Goal: Information Seeking & Learning: Learn about a topic

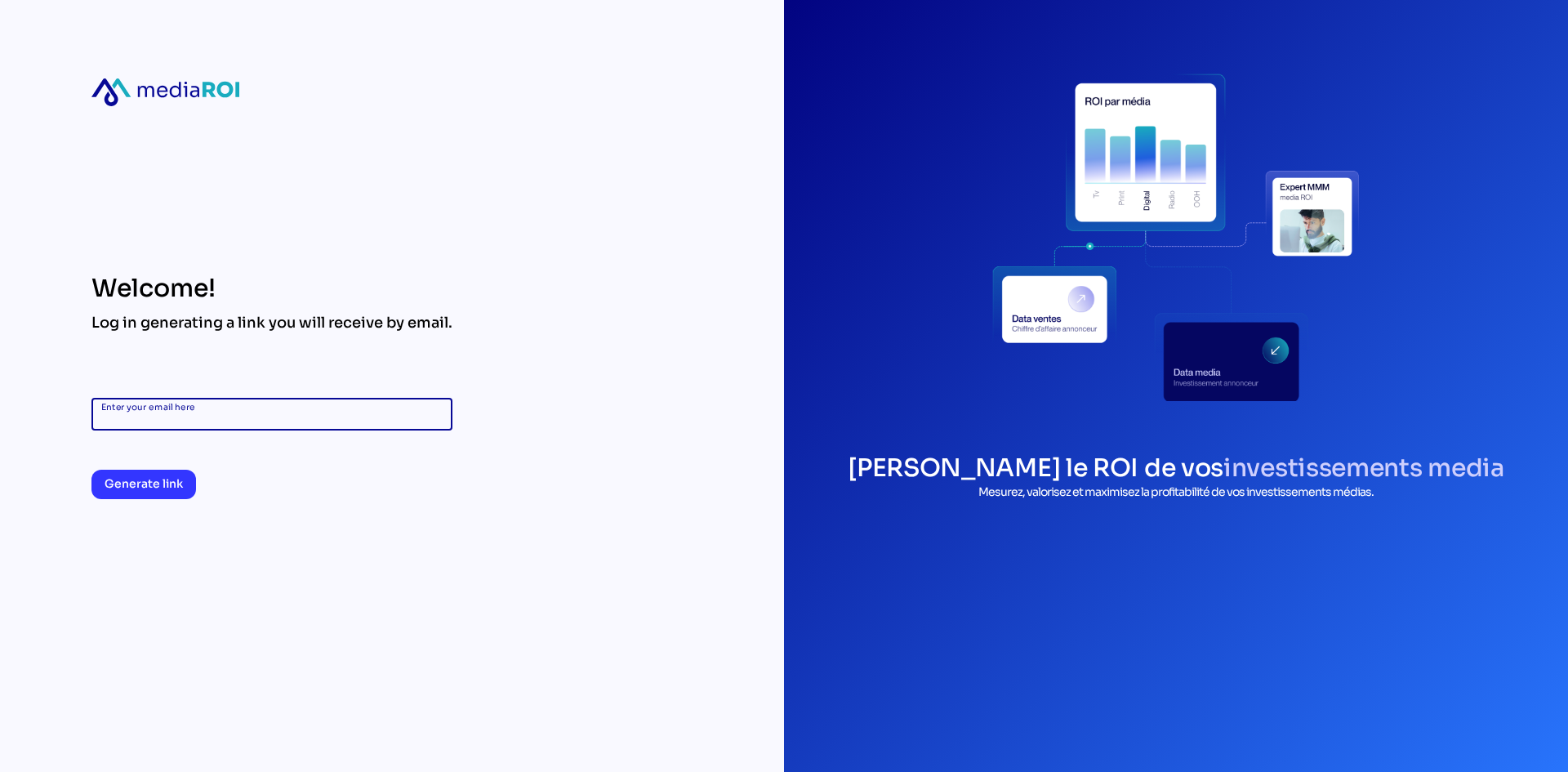
click at [294, 421] on input "Enter your email here" at bounding box center [272, 414] width 342 height 32
click at [160, 483] on span "Generate link" at bounding box center [143, 483] width 78 height 19
click at [249, 405] on input "**********" at bounding box center [272, 414] width 342 height 32
click at [251, 414] on input "**********" at bounding box center [272, 414] width 342 height 32
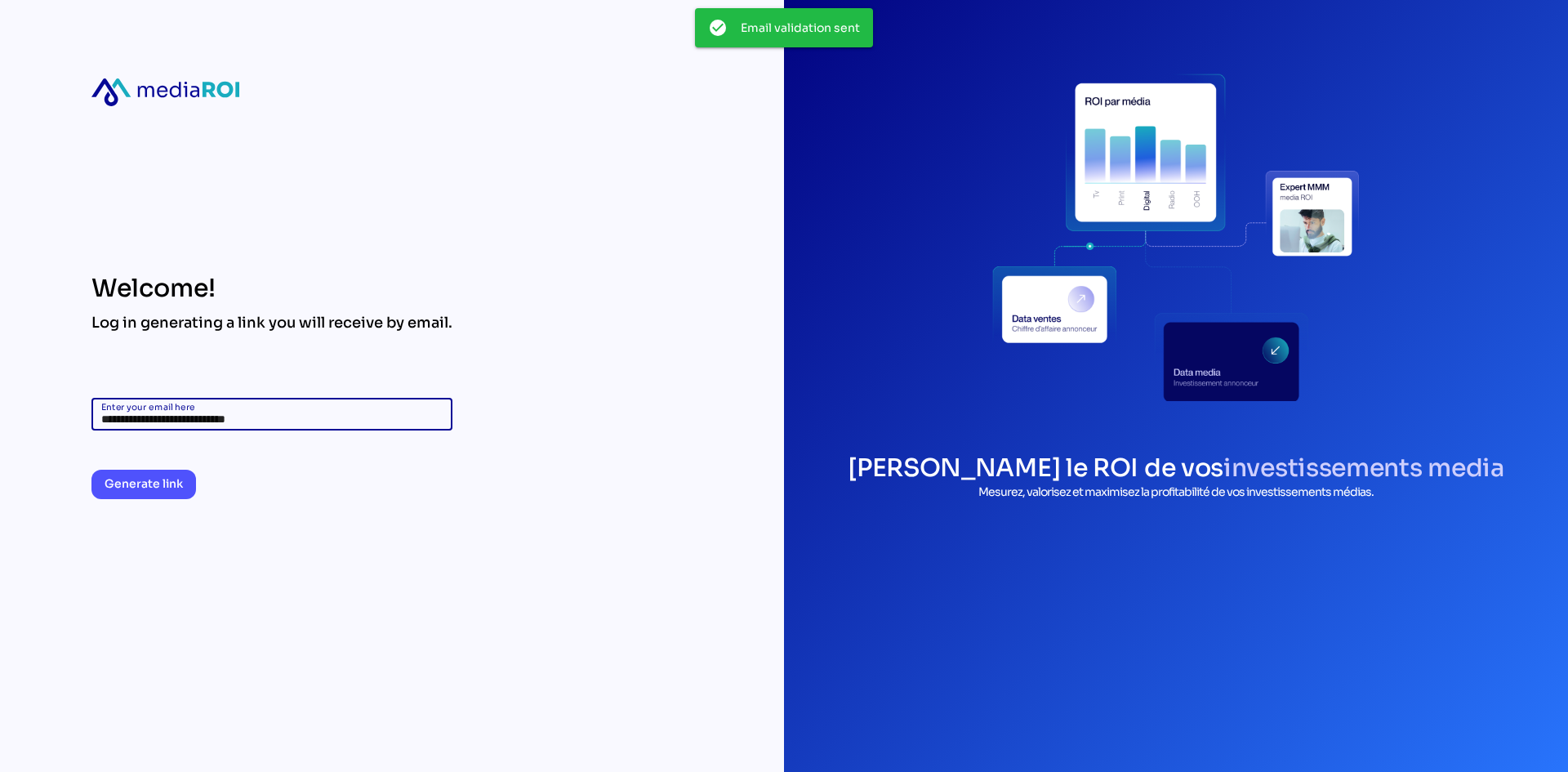
type input "**********"
click at [124, 485] on span "Generate link" at bounding box center [143, 483] width 78 height 19
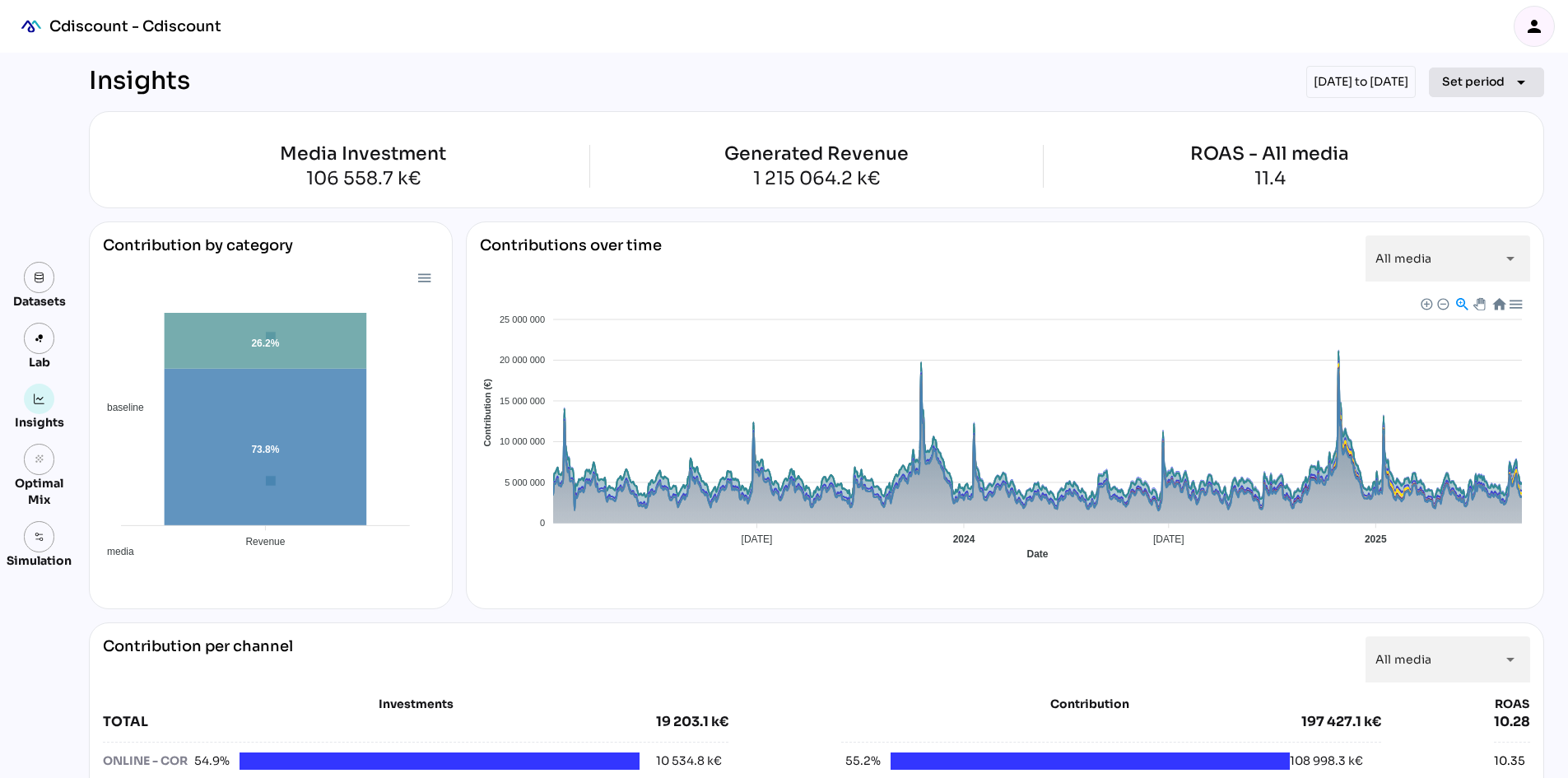
click at [1473, 86] on span "Set period" at bounding box center [1472, 81] width 62 height 19
click at [1483, 279] on div "Custom Period" at bounding box center [1471, 276] width 110 height 14
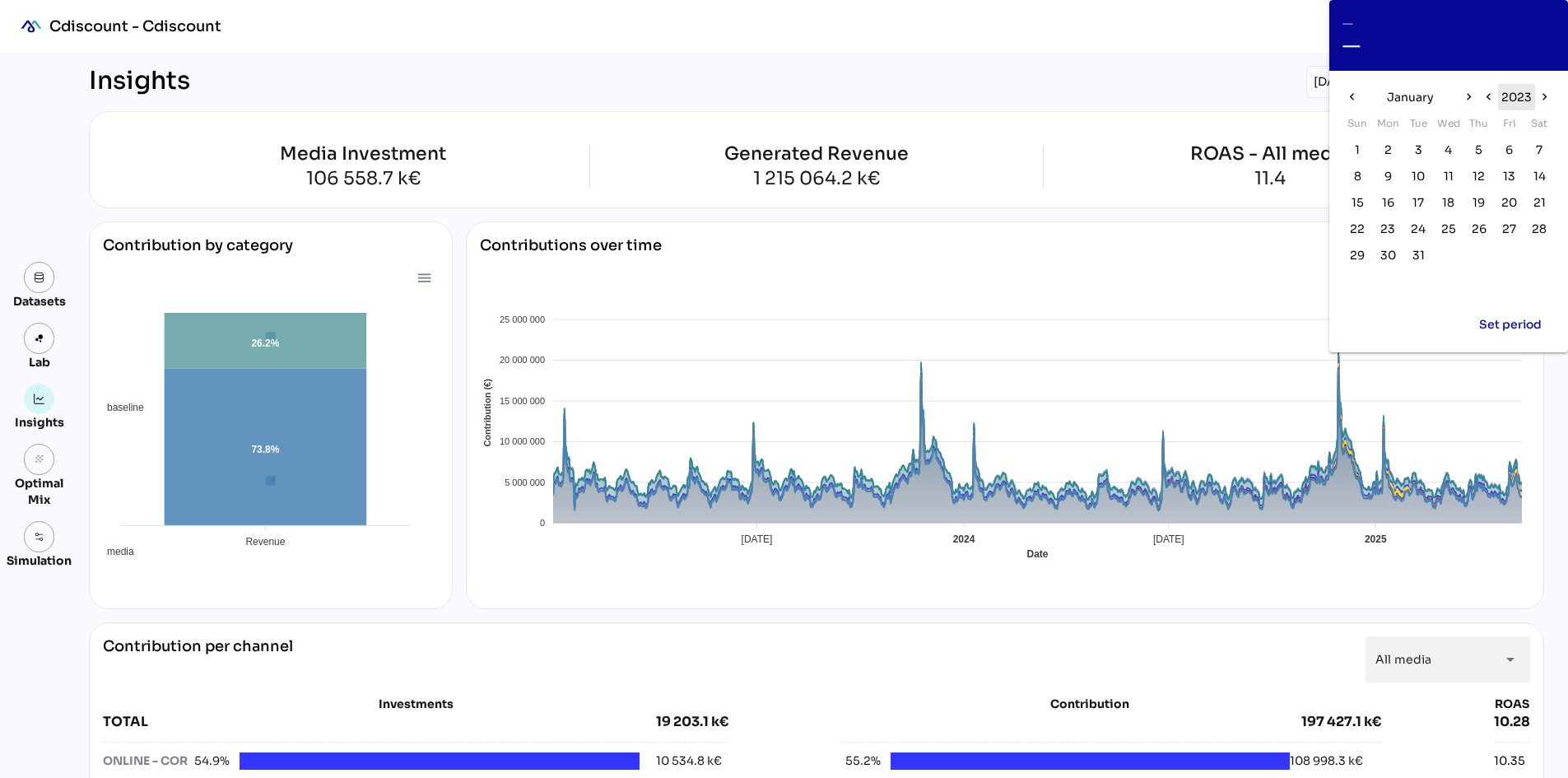
click at [1520, 98] on span "2023" at bounding box center [1516, 97] width 31 height 19
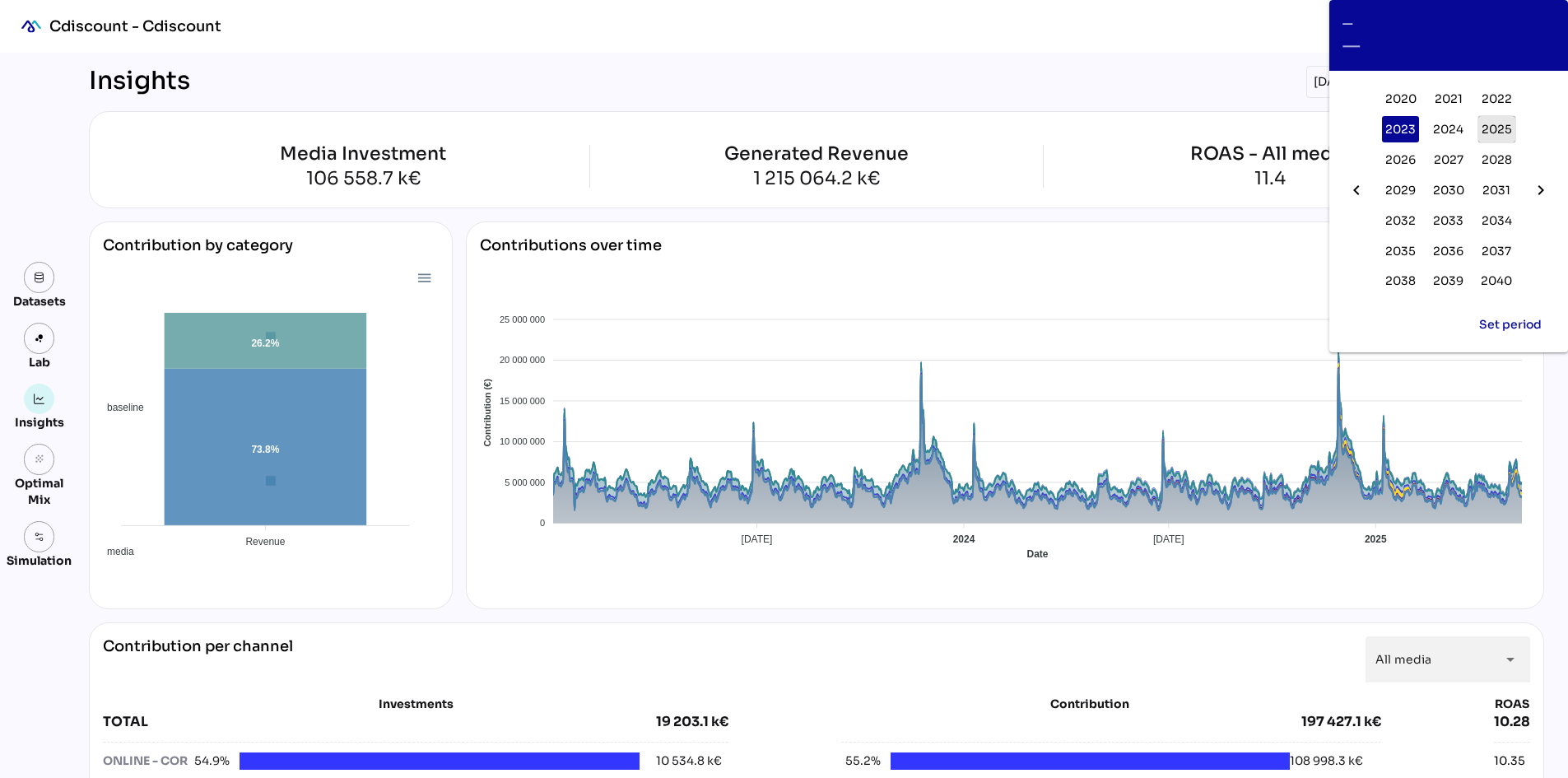
click at [1496, 127] on span "2025" at bounding box center [1496, 129] width 31 height 19
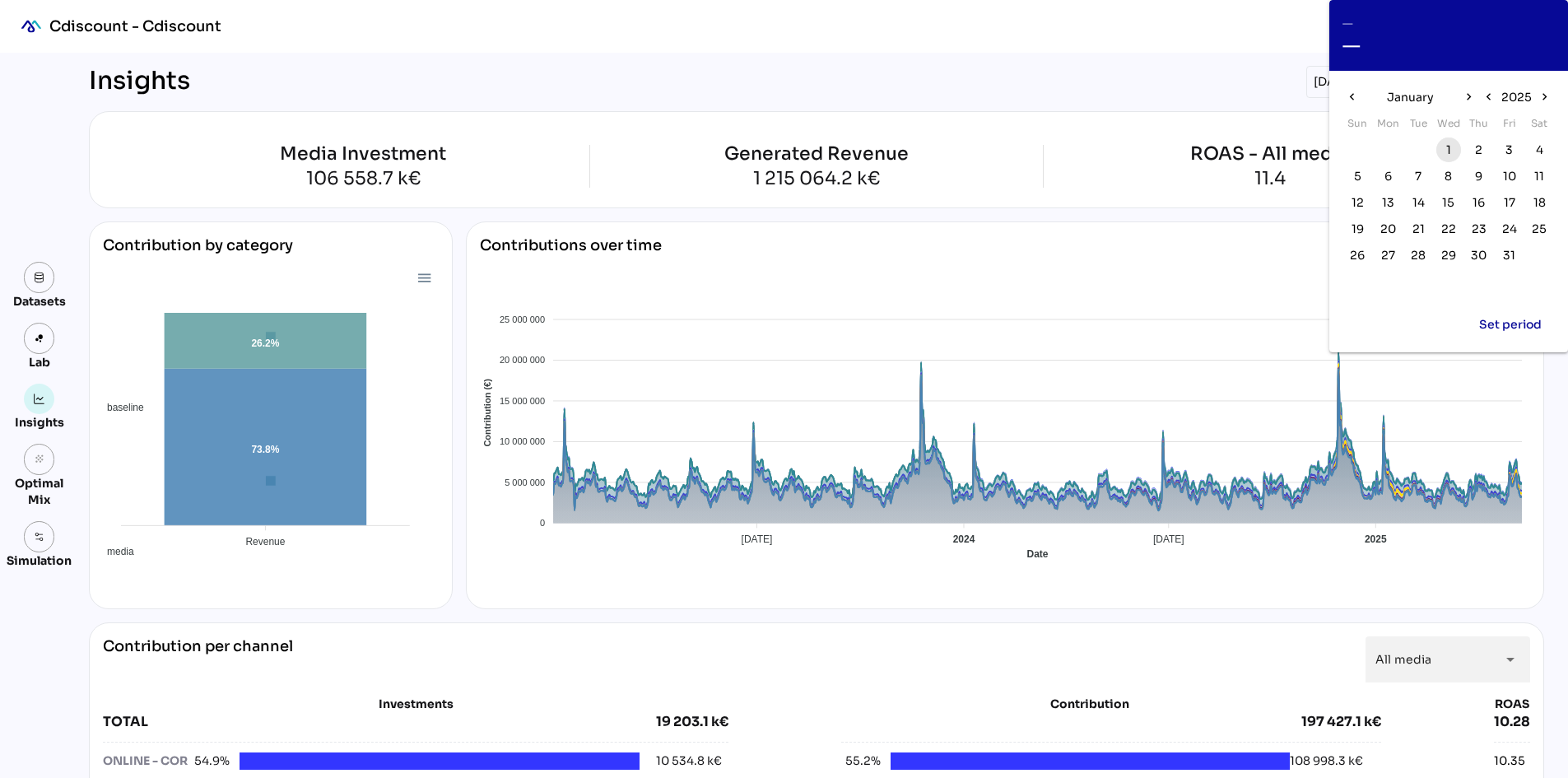
click at [1450, 147] on span "1" at bounding box center [1447, 150] width 5 height 19
click at [1465, 97] on icon "chevron_right" at bounding box center [1467, 97] width 14 height 14
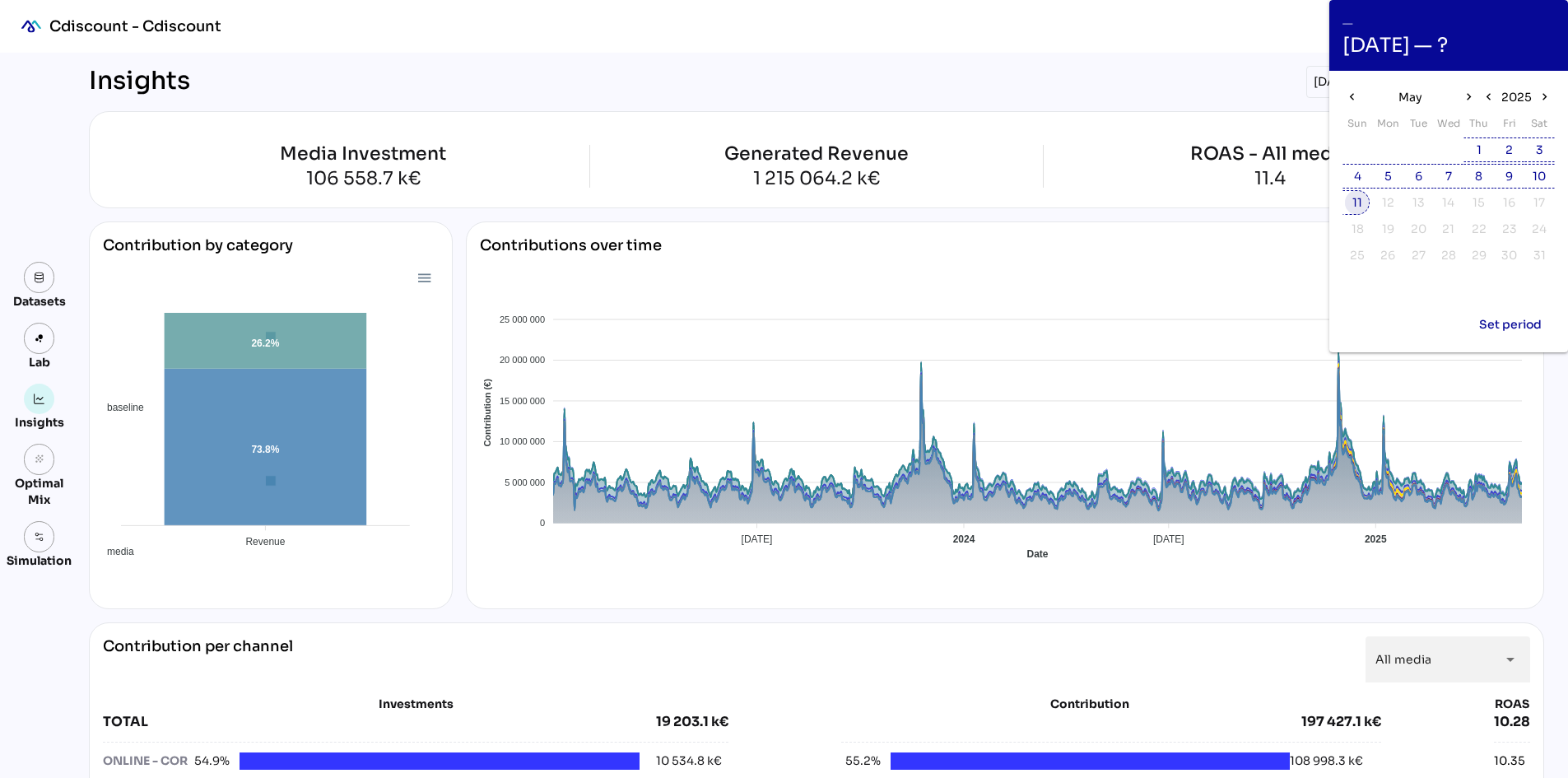
click at [1359, 200] on span "11" at bounding box center [1356, 202] width 10 height 19
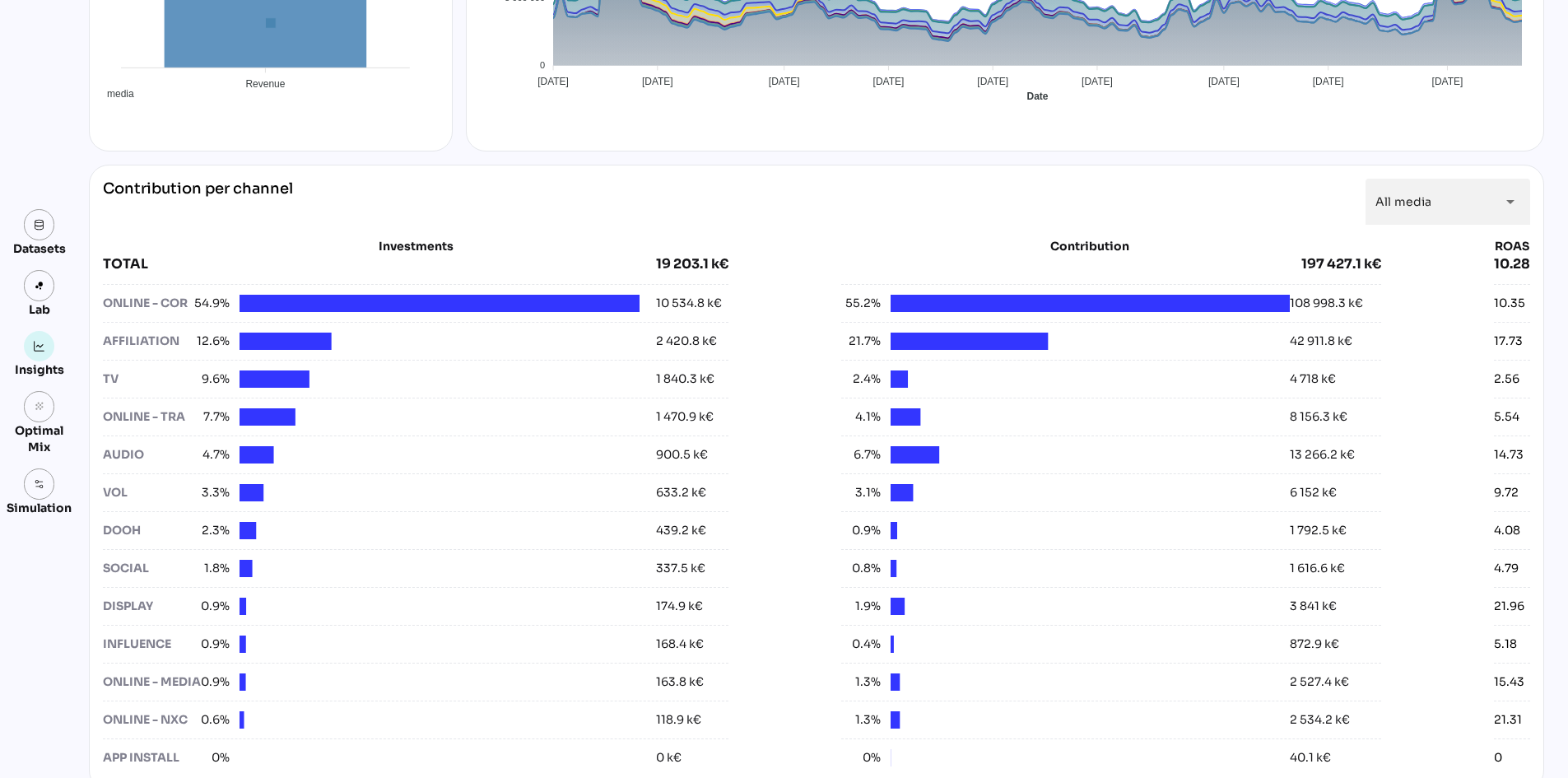
scroll to position [494, 0]
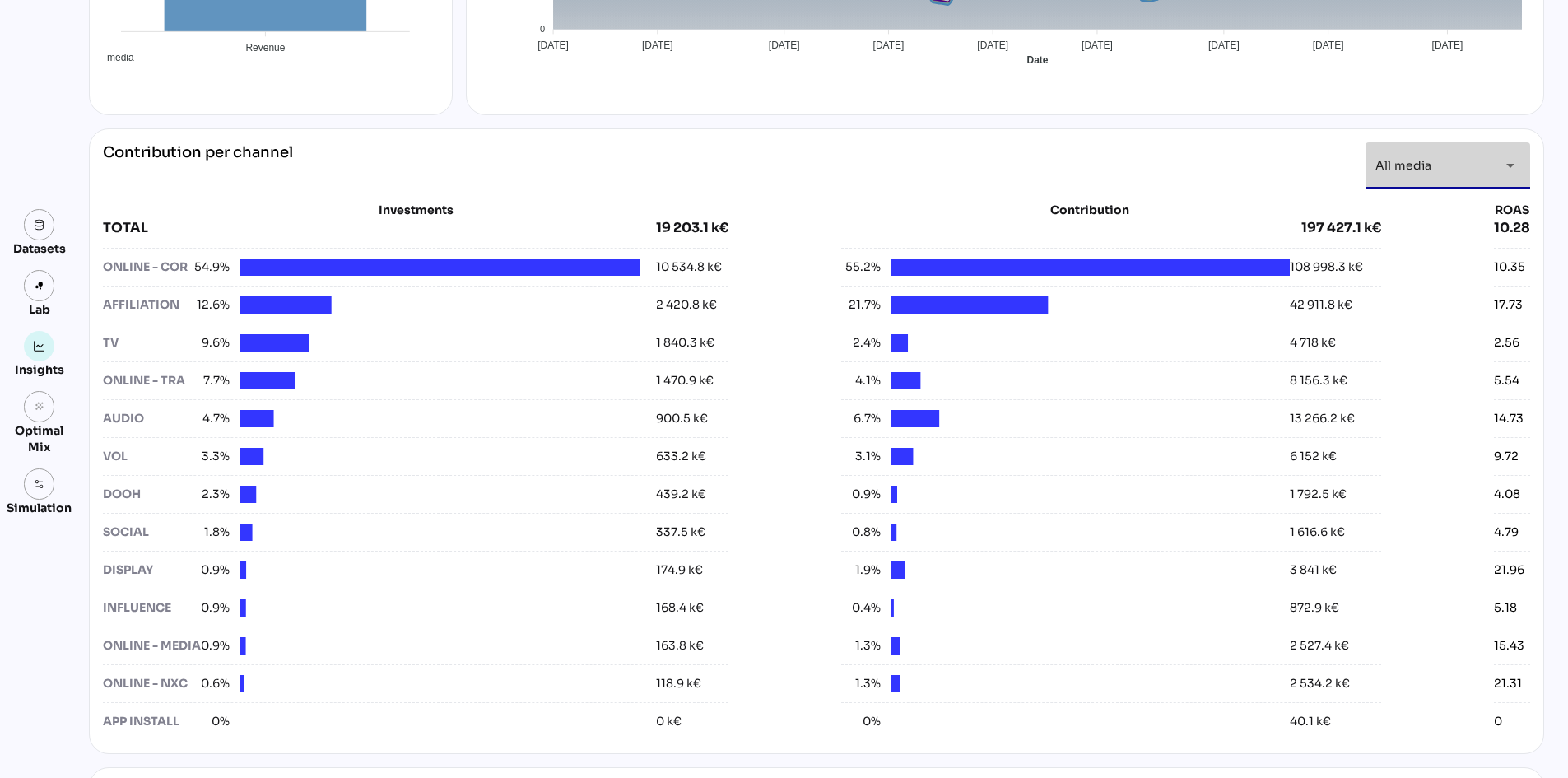
click at [1433, 158] on div "All media *********" at bounding box center [1432, 165] width 115 height 46
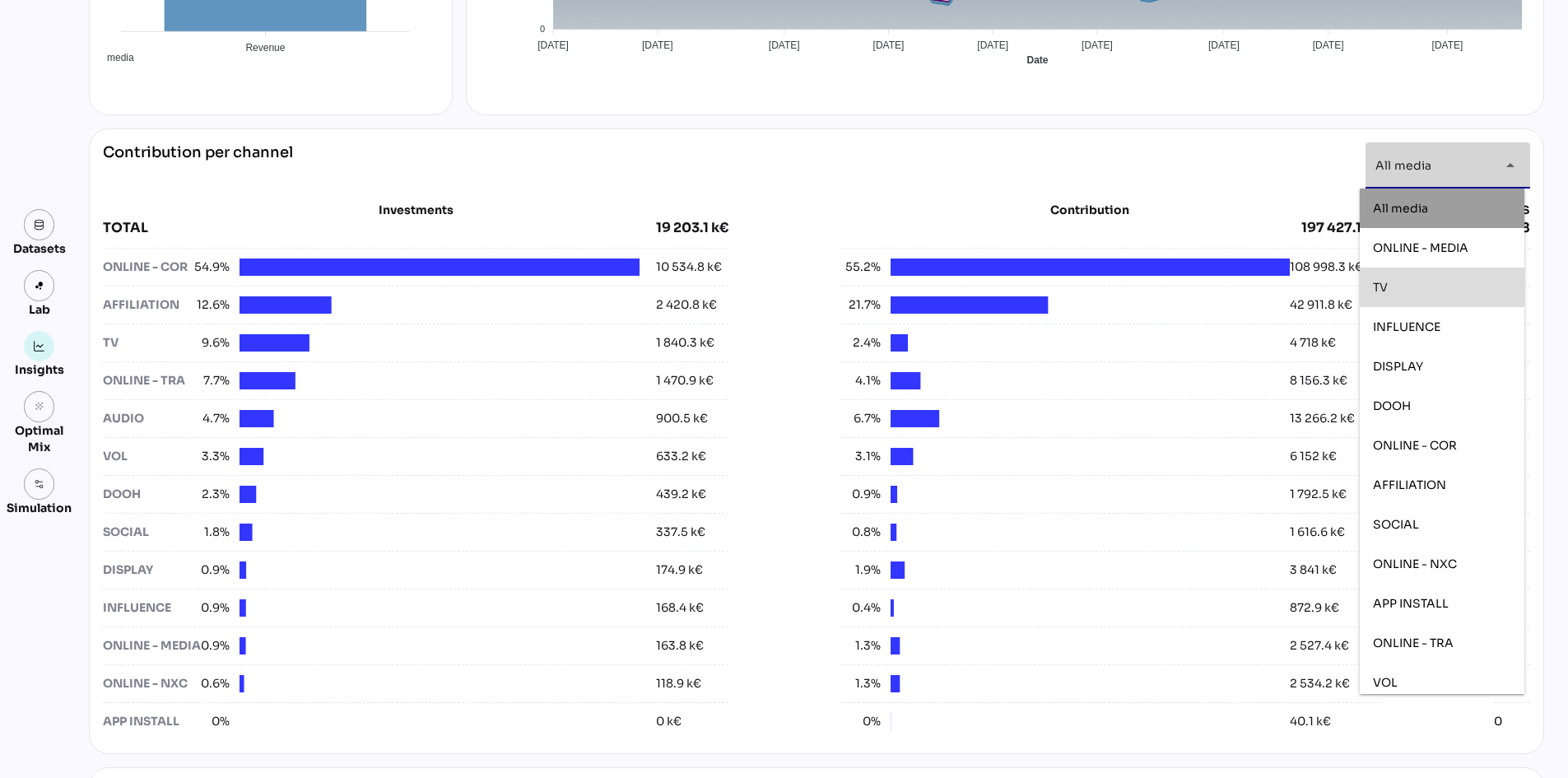
click at [1418, 271] on div "TV" at bounding box center [1441, 287] width 164 height 40
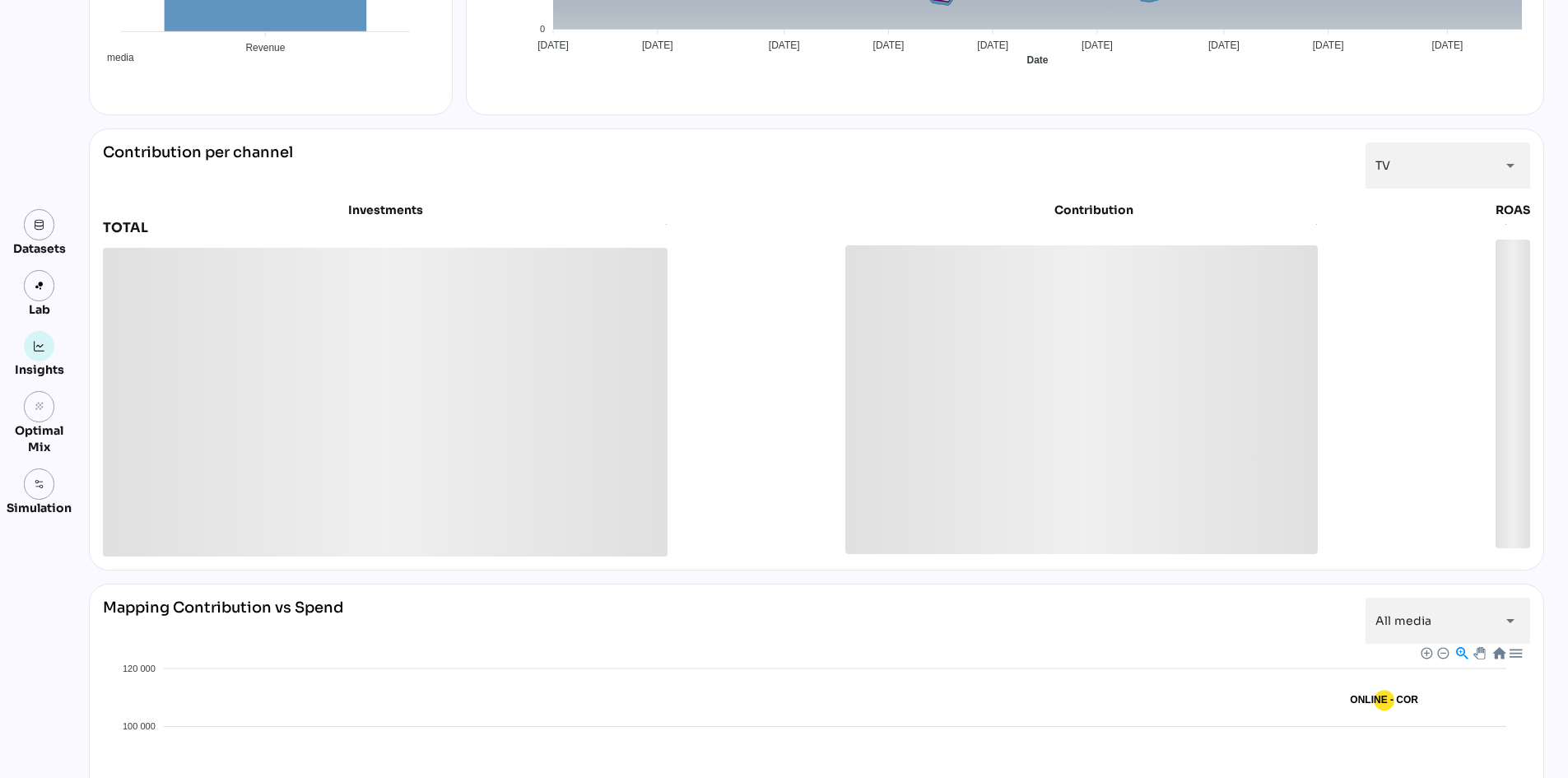
click at [1129, 123] on div "Media Investment 19 203.1 k€ Generated Revenue 197 427.2 k€ ROAS - All media 10…" at bounding box center [816, 359] width 1455 height 1485
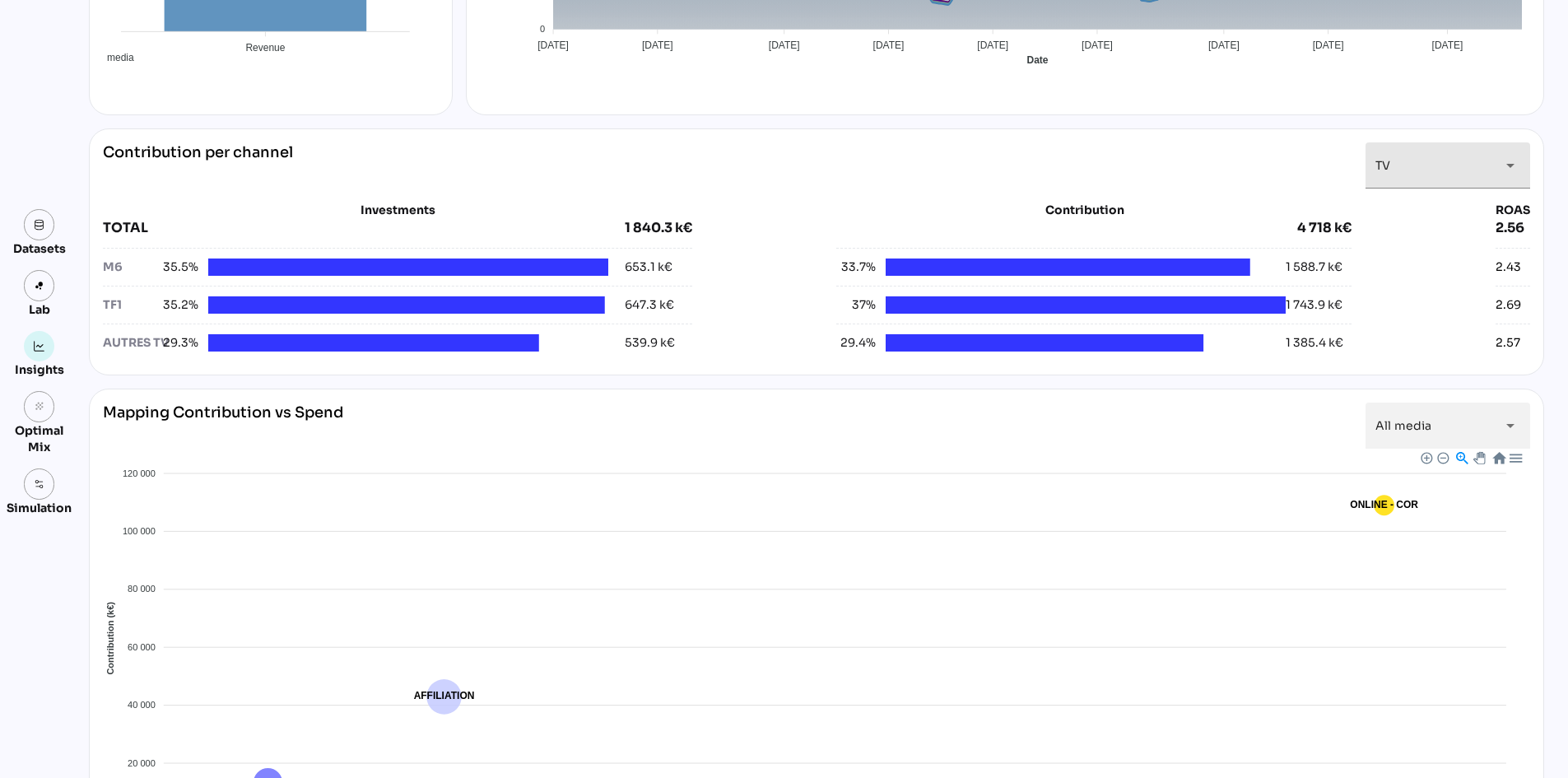
click at [1490, 165] on div "arrow_drop_down" at bounding box center [1505, 165] width 30 height 46
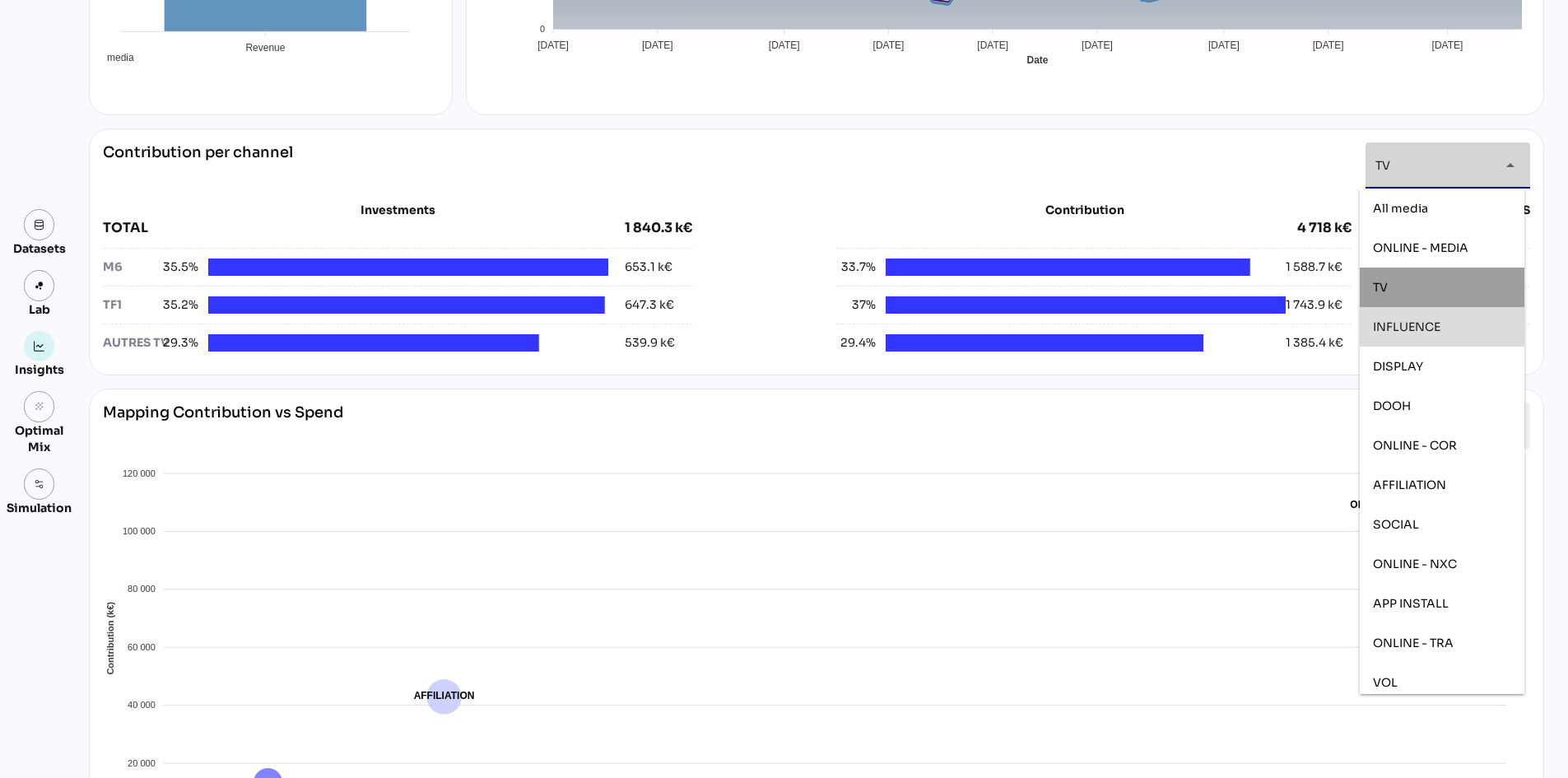
click at [1445, 322] on div "INFLUENCE" at bounding box center [1441, 327] width 138 height 14
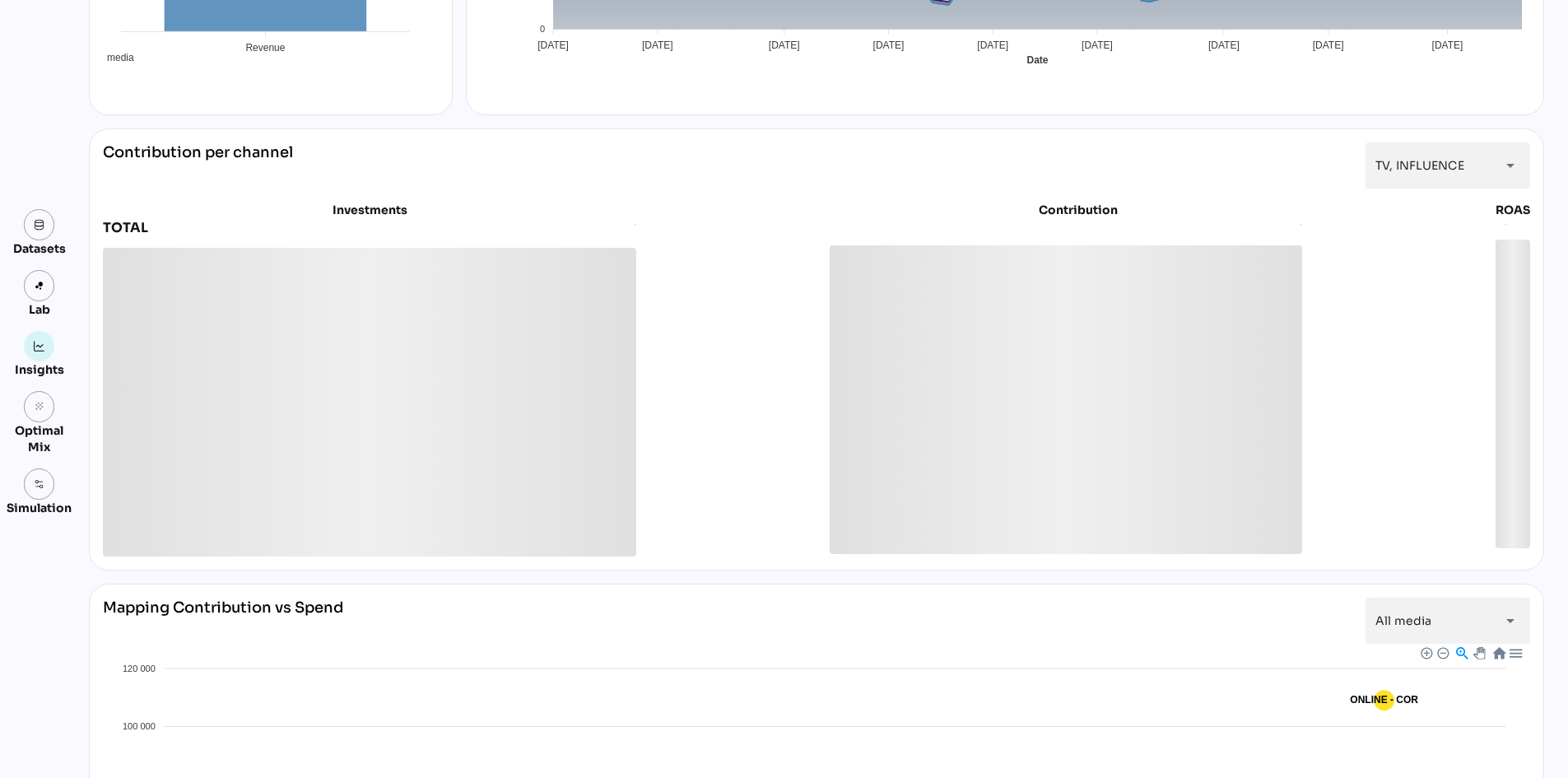
click at [1552, 286] on div "Datasets Lab Insights grain Optimal Mix Simulation Insights [DATE] to [DATE] Se…" at bounding box center [784, 547] width 1568 height 1977
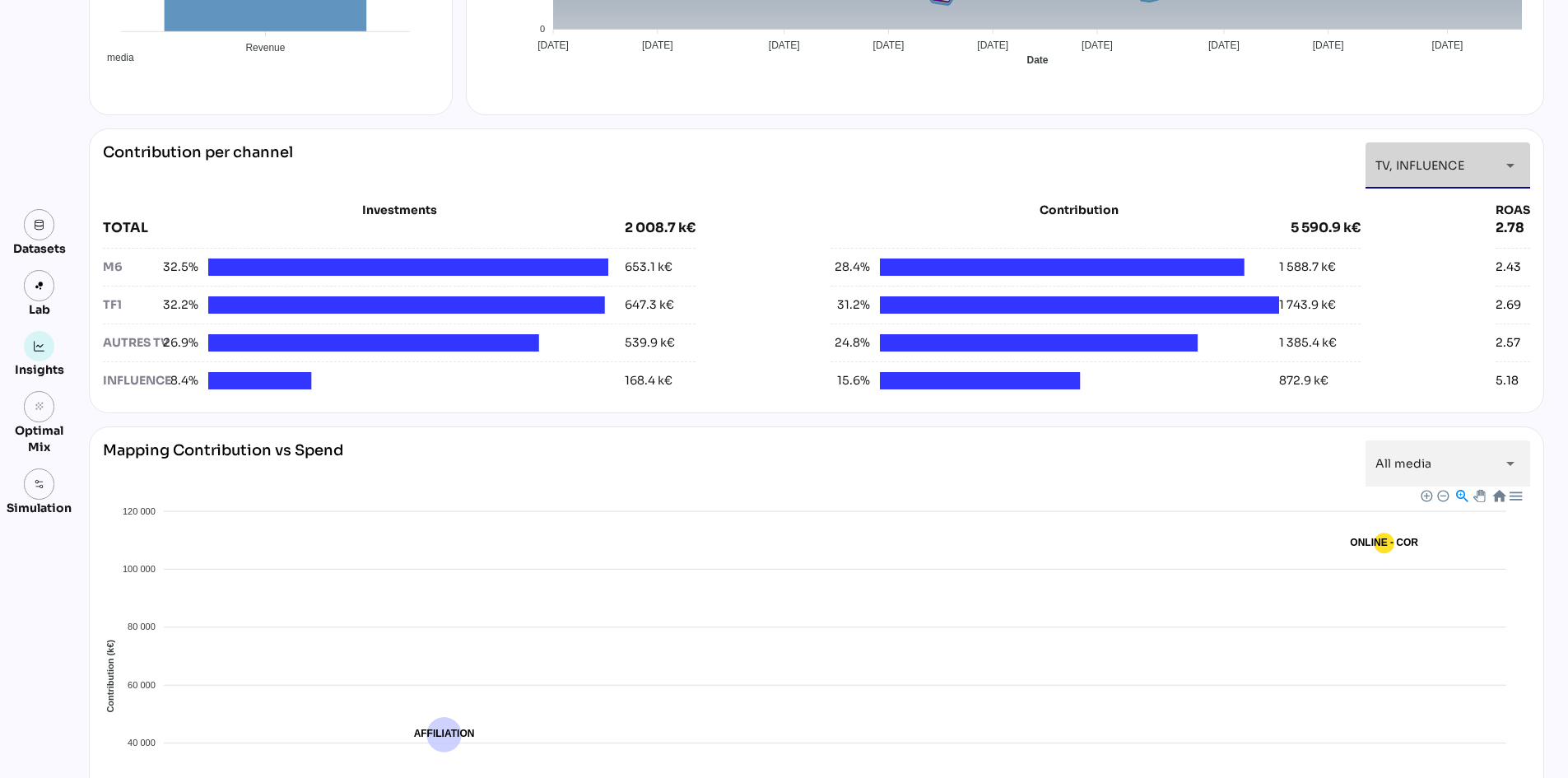
click at [1412, 162] on span "TV, INFLUENCE" at bounding box center [1419, 165] width 89 height 15
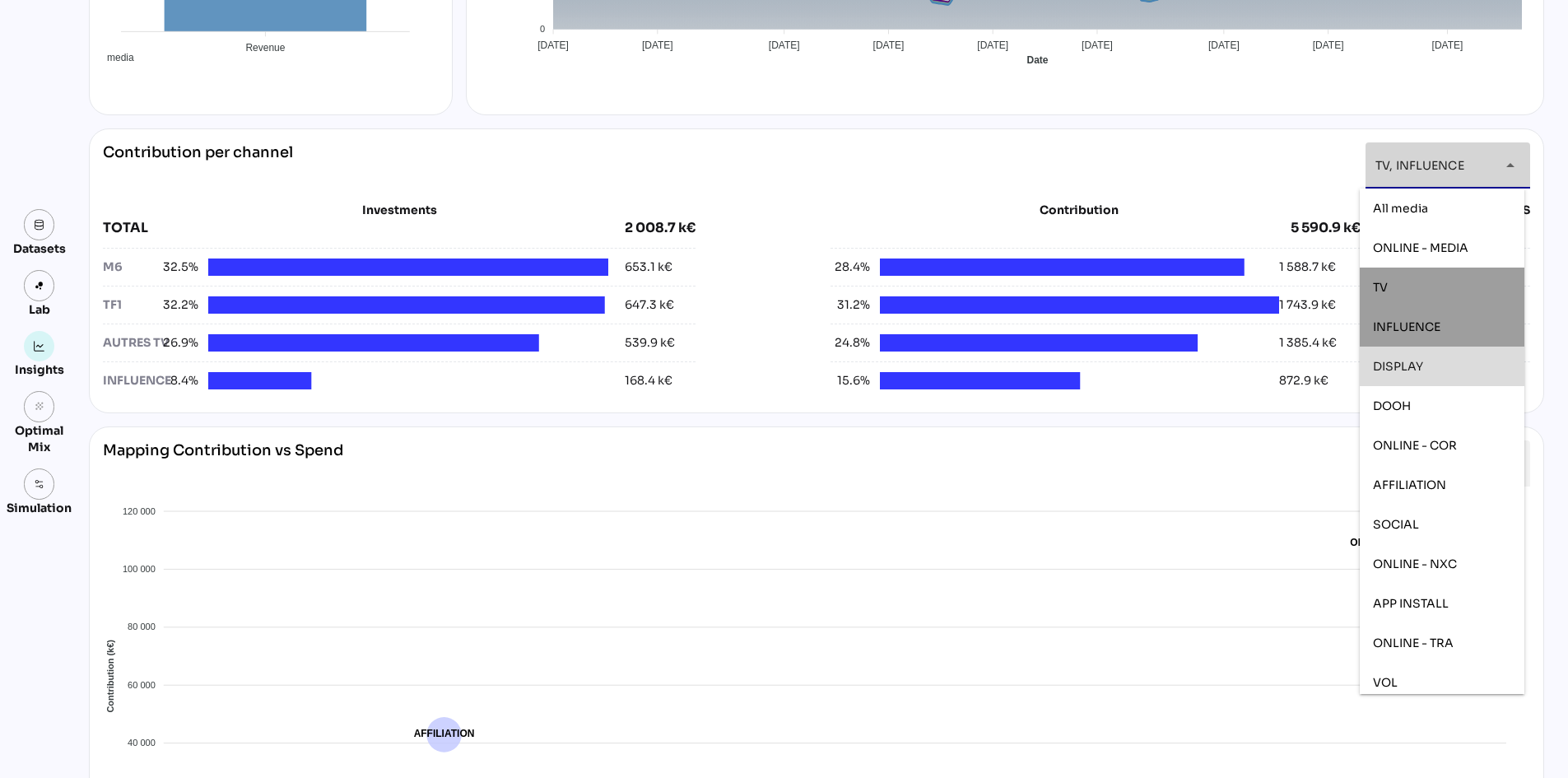
click at [1423, 349] on div "DISPLAY" at bounding box center [1441, 366] width 164 height 40
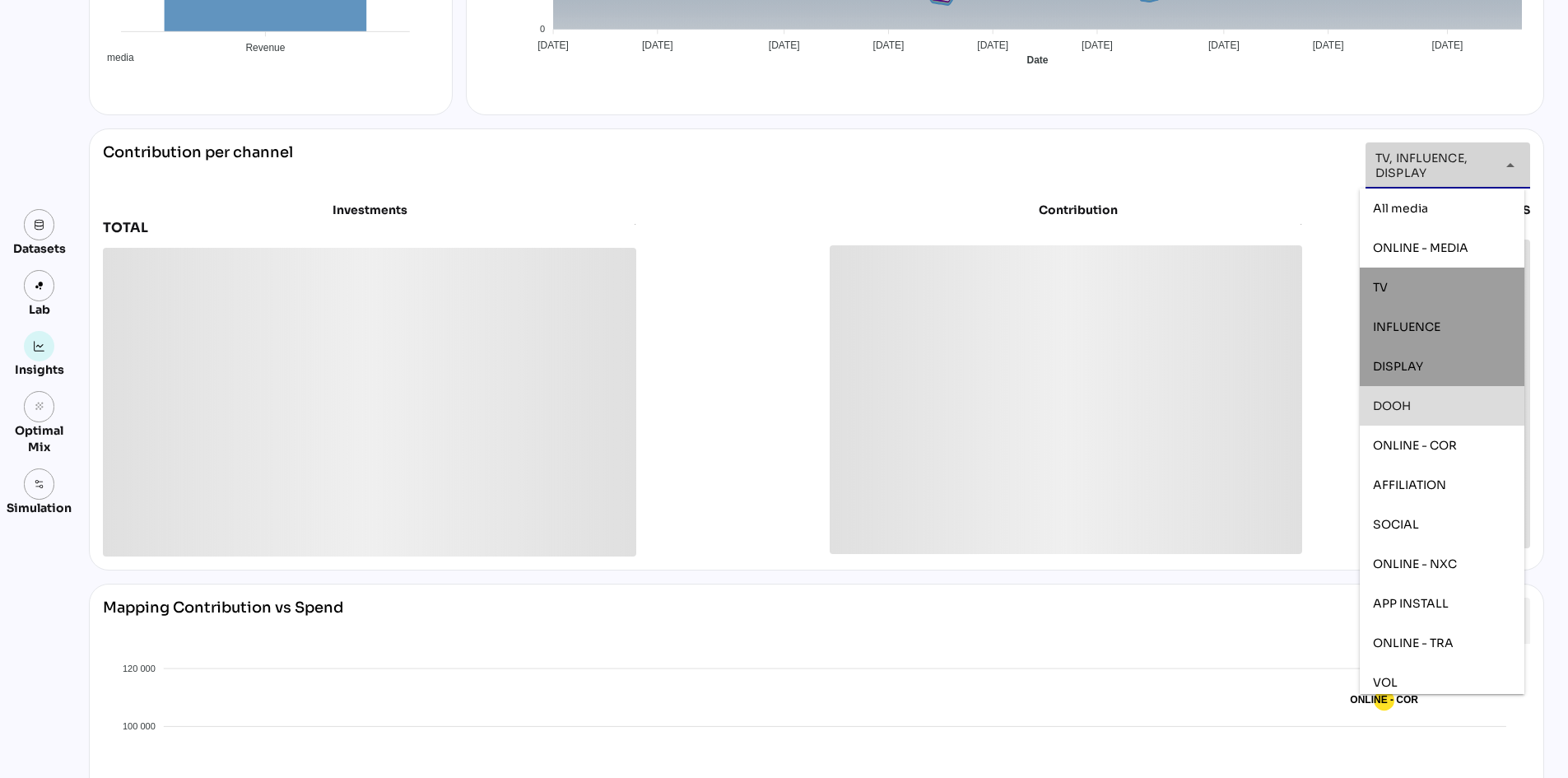
click at [1418, 392] on div "DOOH" at bounding box center [1441, 406] width 164 height 40
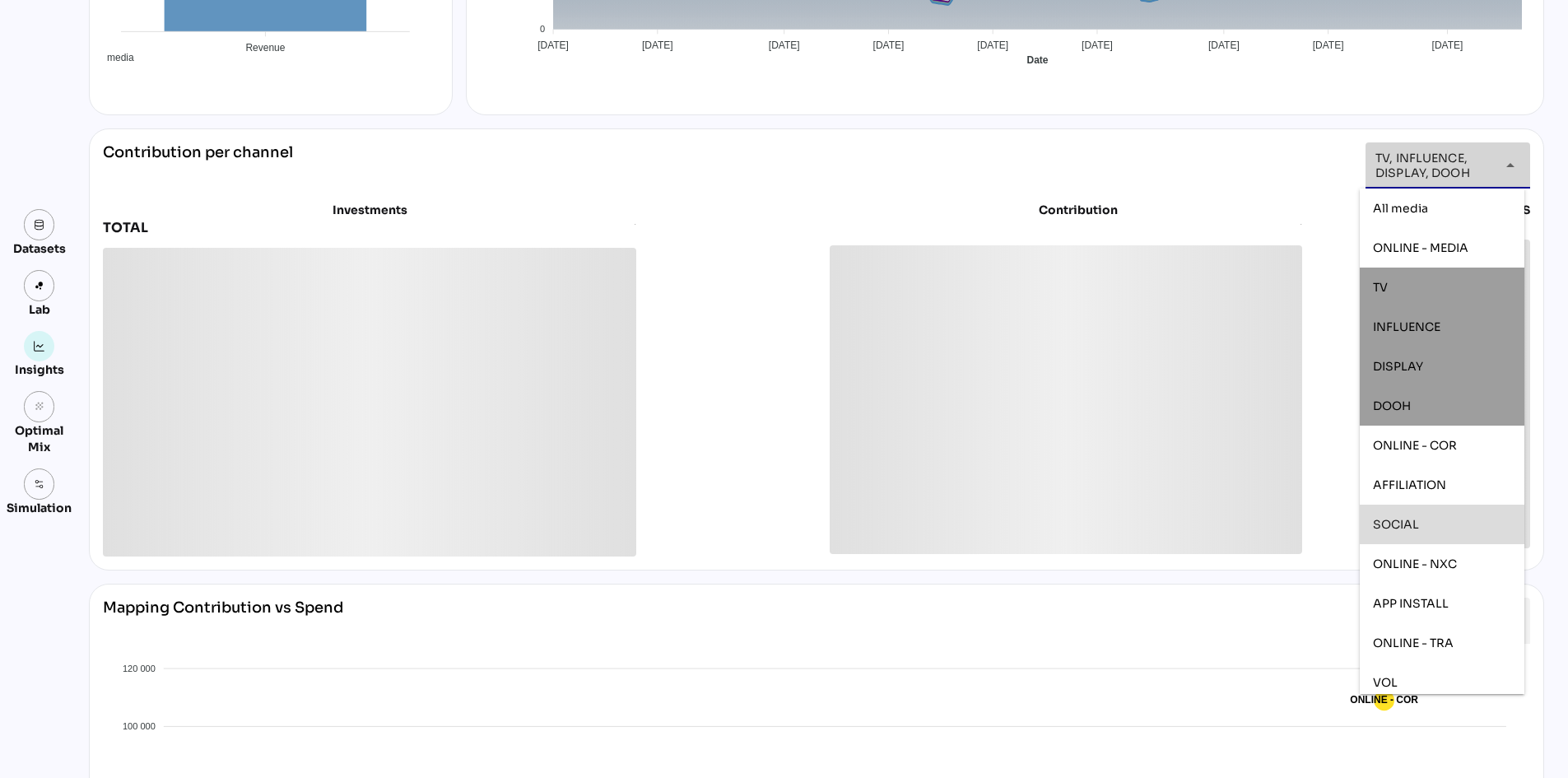
click at [1437, 509] on div "SOCIAL" at bounding box center [1441, 524] width 164 height 40
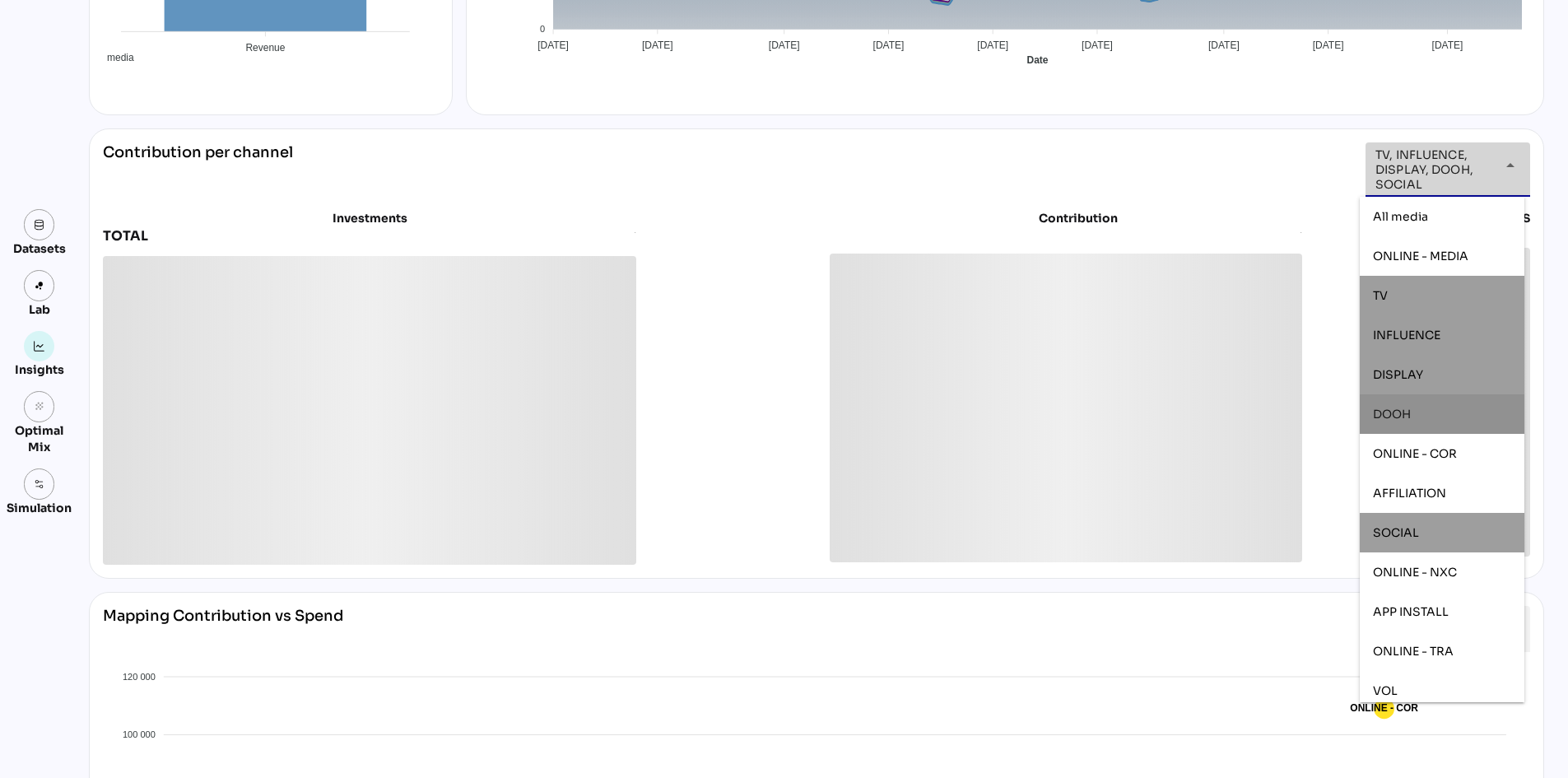
click at [1566, 344] on div "Datasets Lab Insights grain Optimal Mix Simulation Insights [DATE] to [DATE] Se…" at bounding box center [784, 551] width 1568 height 1985
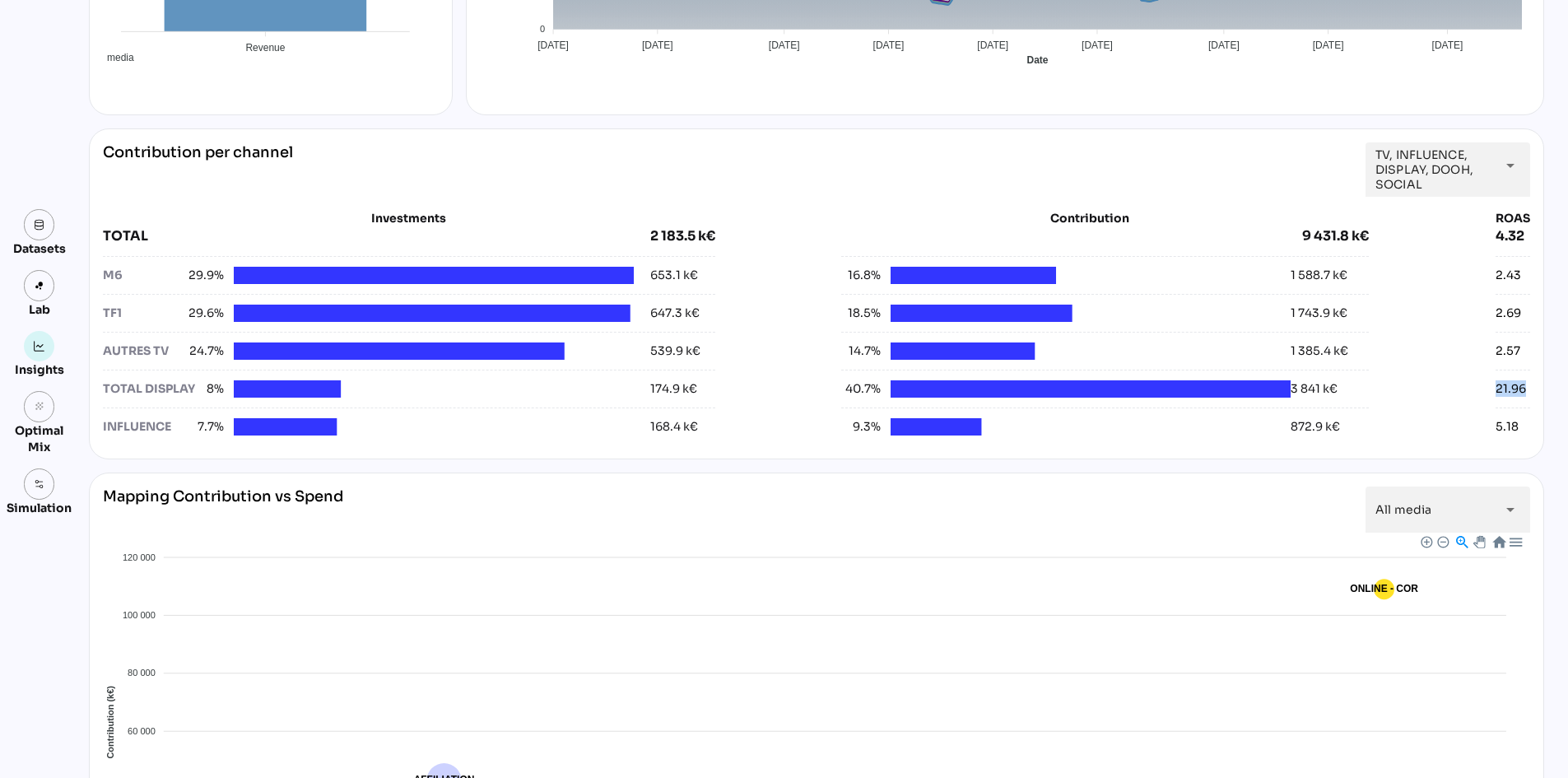
drag, startPoint x: 1489, startPoint y: 392, endPoint x: 1536, endPoint y: 391, distance: 47.0
click at [1536, 391] on div "**********" at bounding box center [816, 293] width 1455 height 331
click at [1557, 373] on div "Datasets Lab Insights grain Optimal Mix Simulation Insights [DATE] to [DATE] Se…" at bounding box center [784, 491] width 1568 height 1865
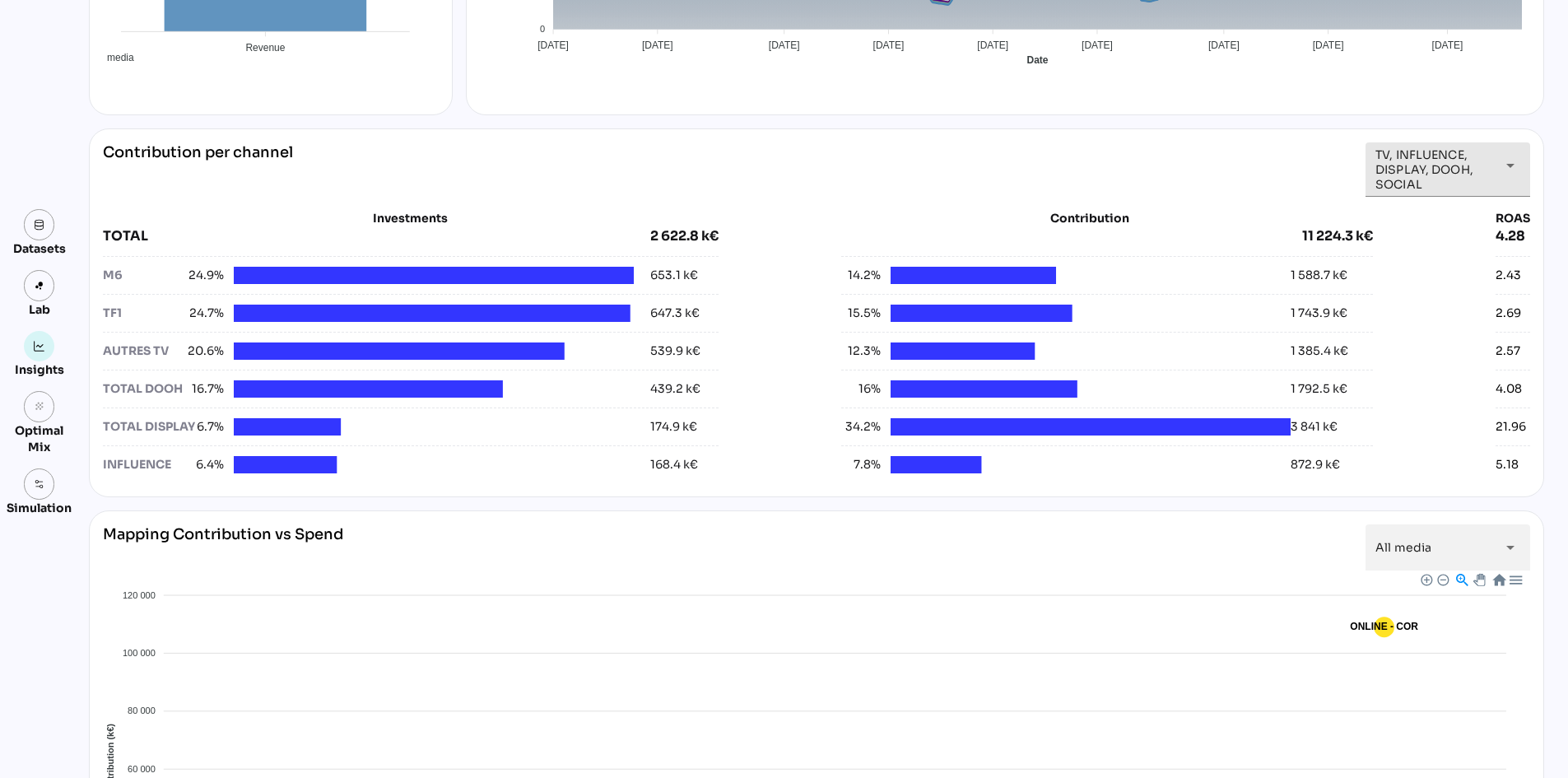
click at [1447, 163] on span "TV, INFLUENCE, DISPLAY, DOOH, SOCIAL" at bounding box center [1432, 170] width 115 height 45
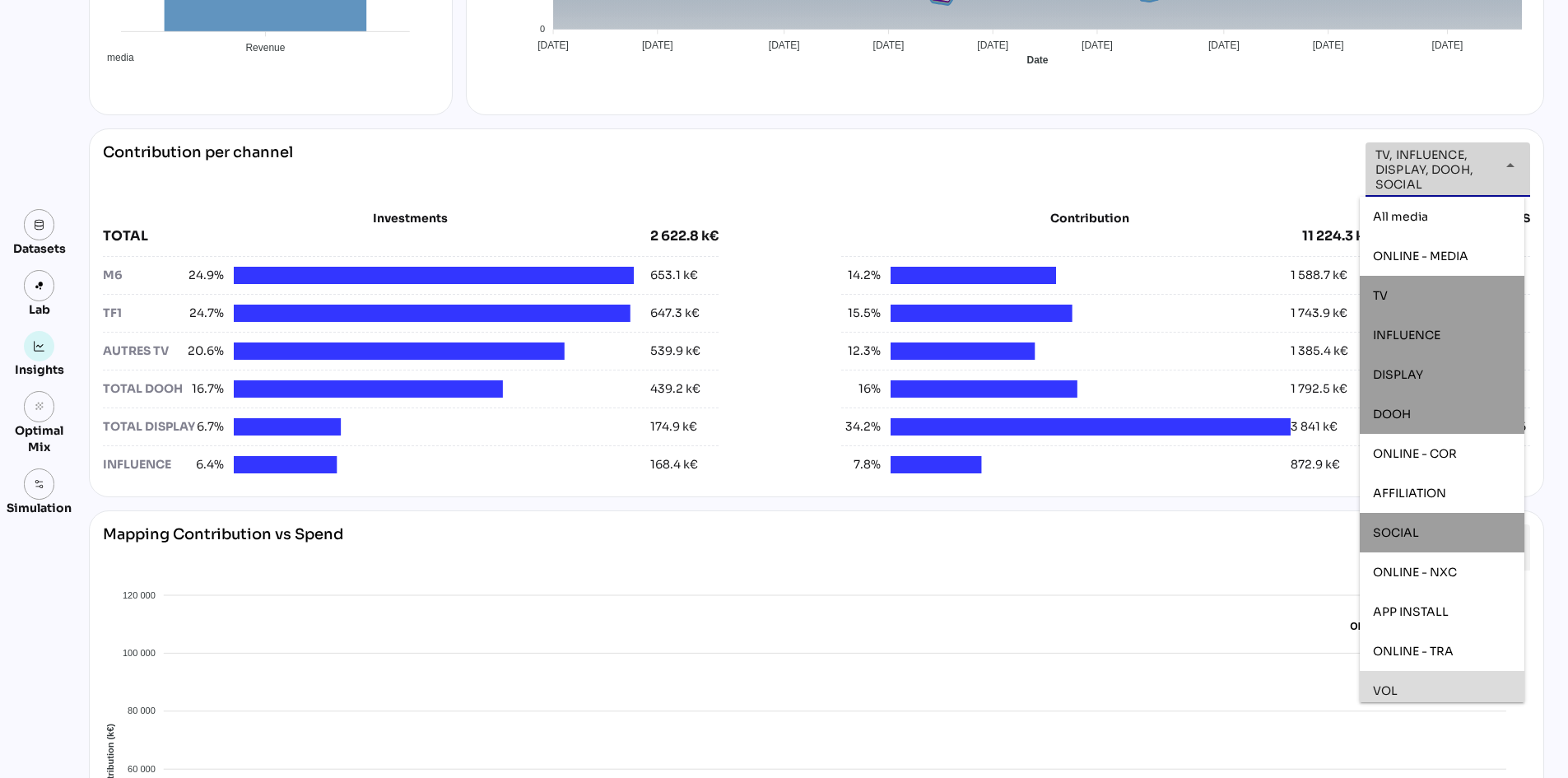
scroll to position [47, 0]
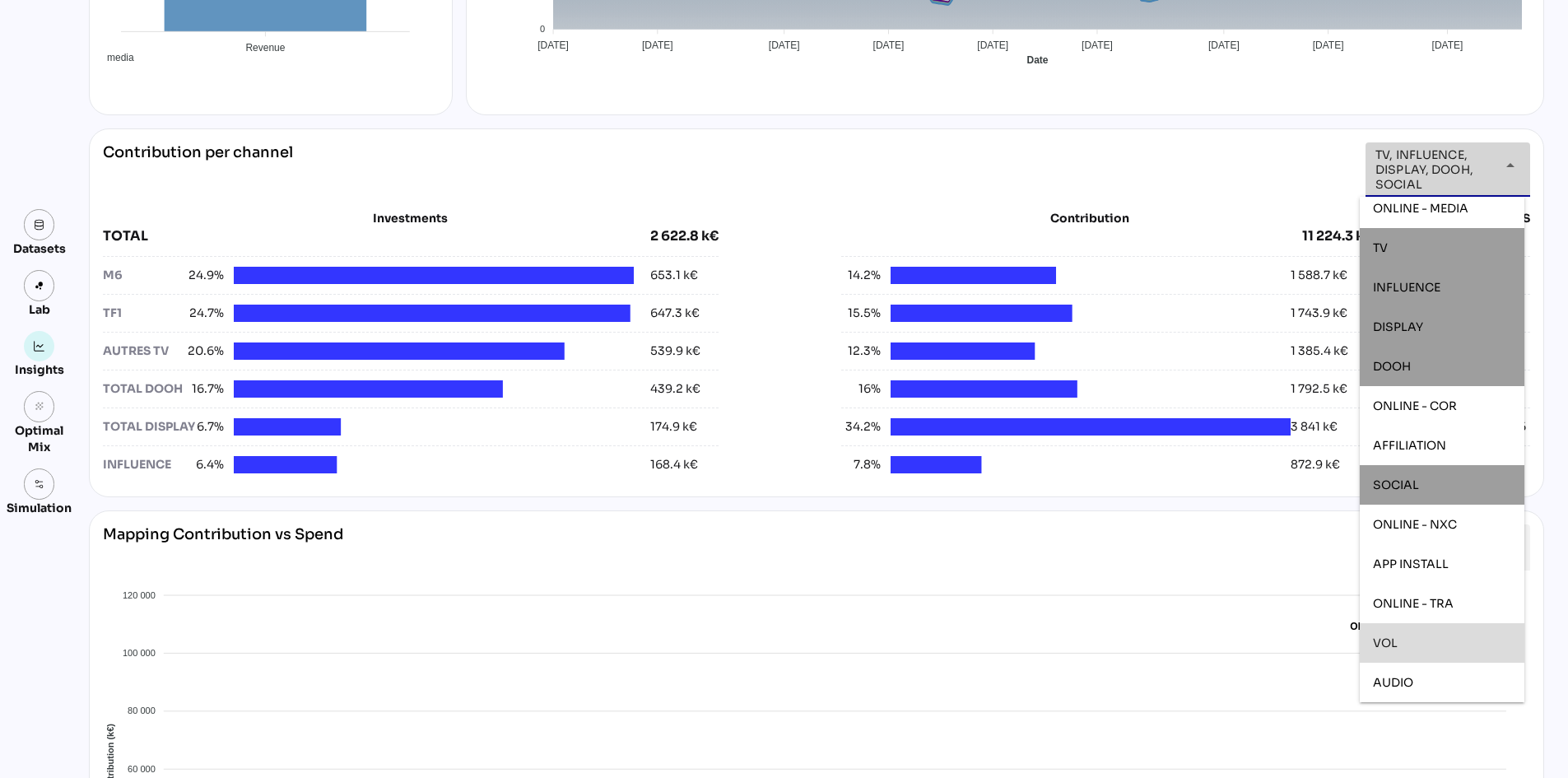
click at [1419, 634] on div "VOL" at bounding box center [1441, 642] width 138 height 26
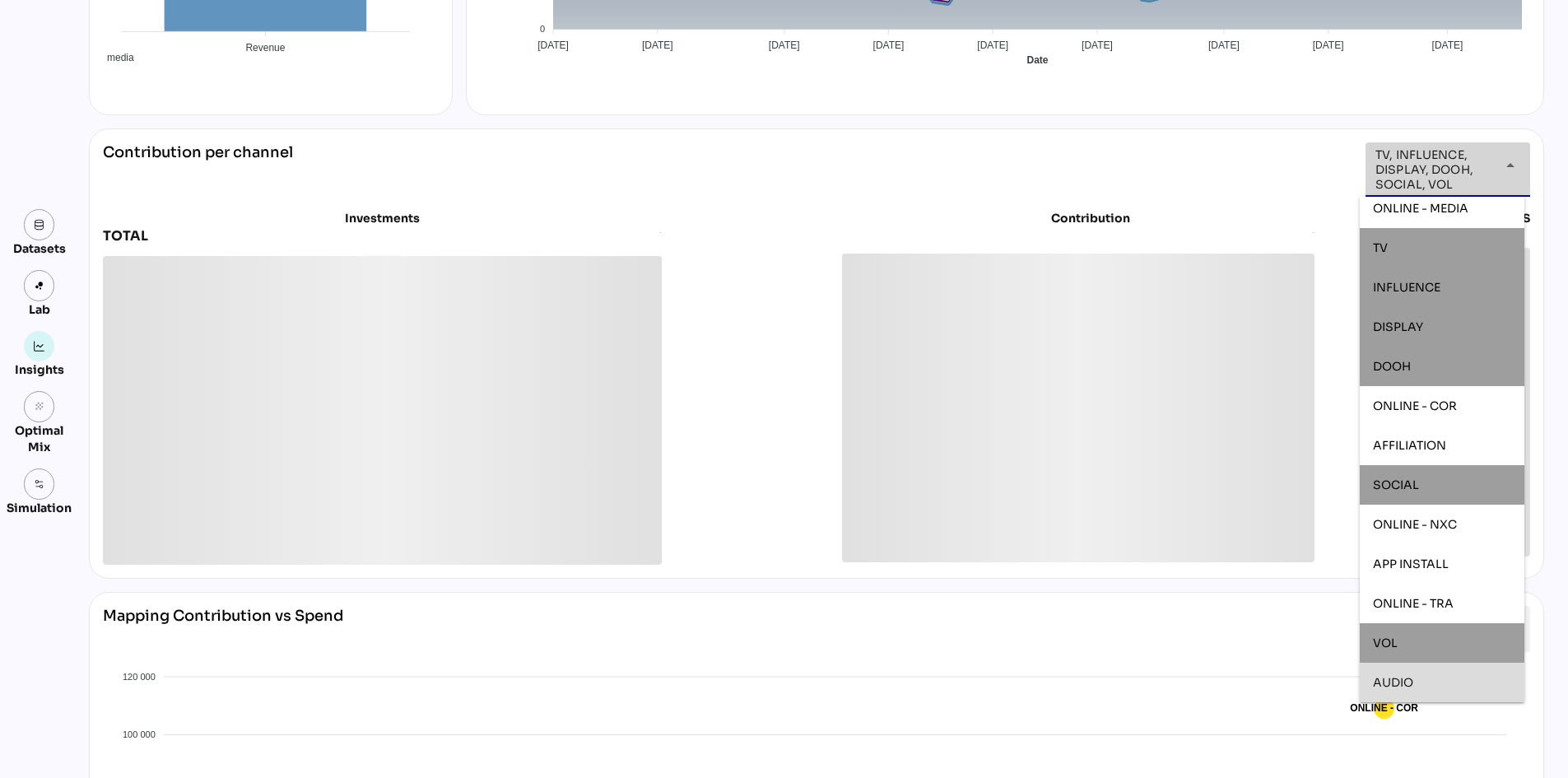
click at [1418, 672] on div "AUDIO" at bounding box center [1441, 682] width 138 height 26
type input "**********"
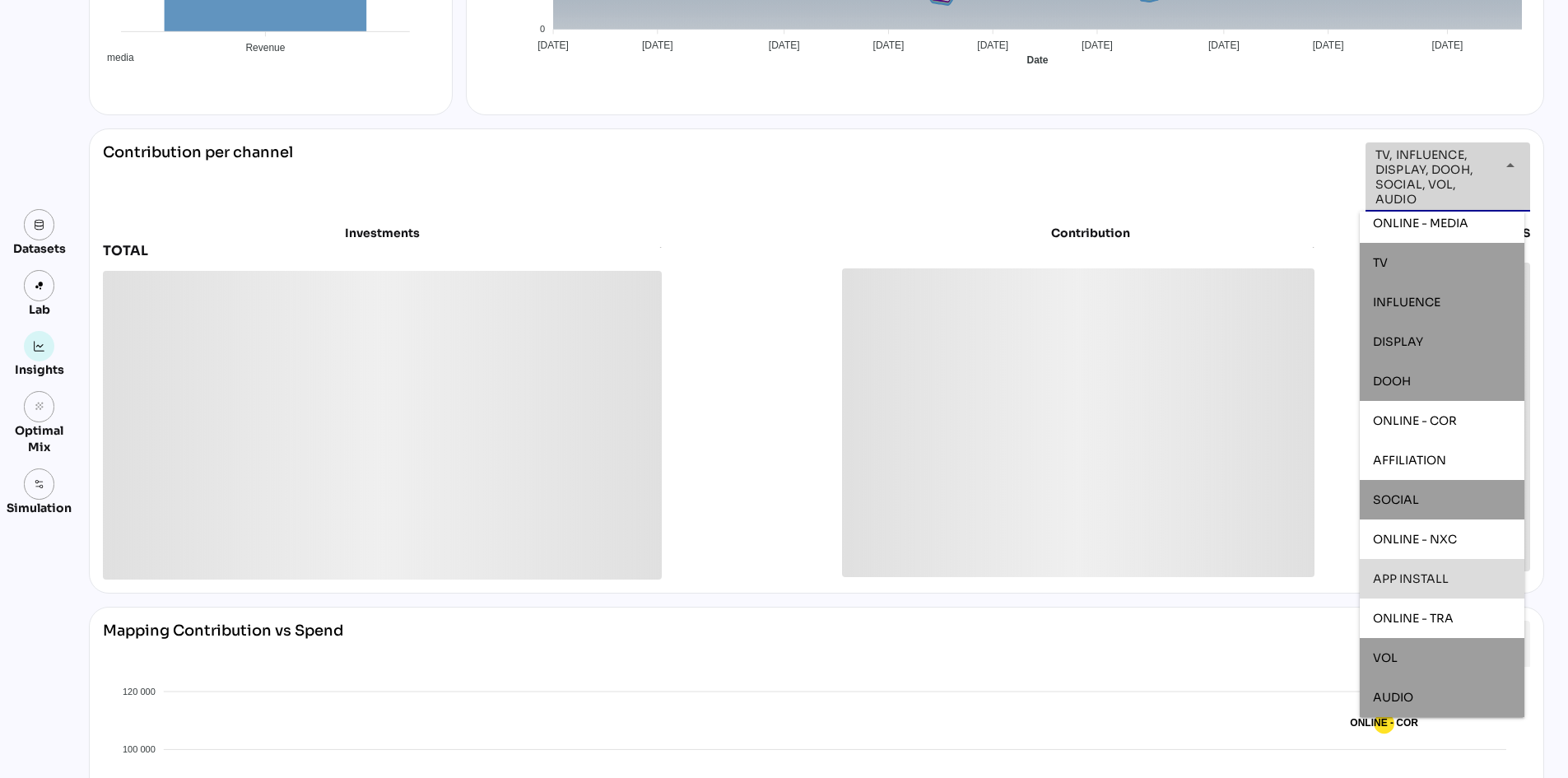
click at [1551, 534] on div "Datasets Lab Insights grain Optimal Mix Simulation Insights [DATE] to [DATE] Se…" at bounding box center [784, 559] width 1568 height 2000
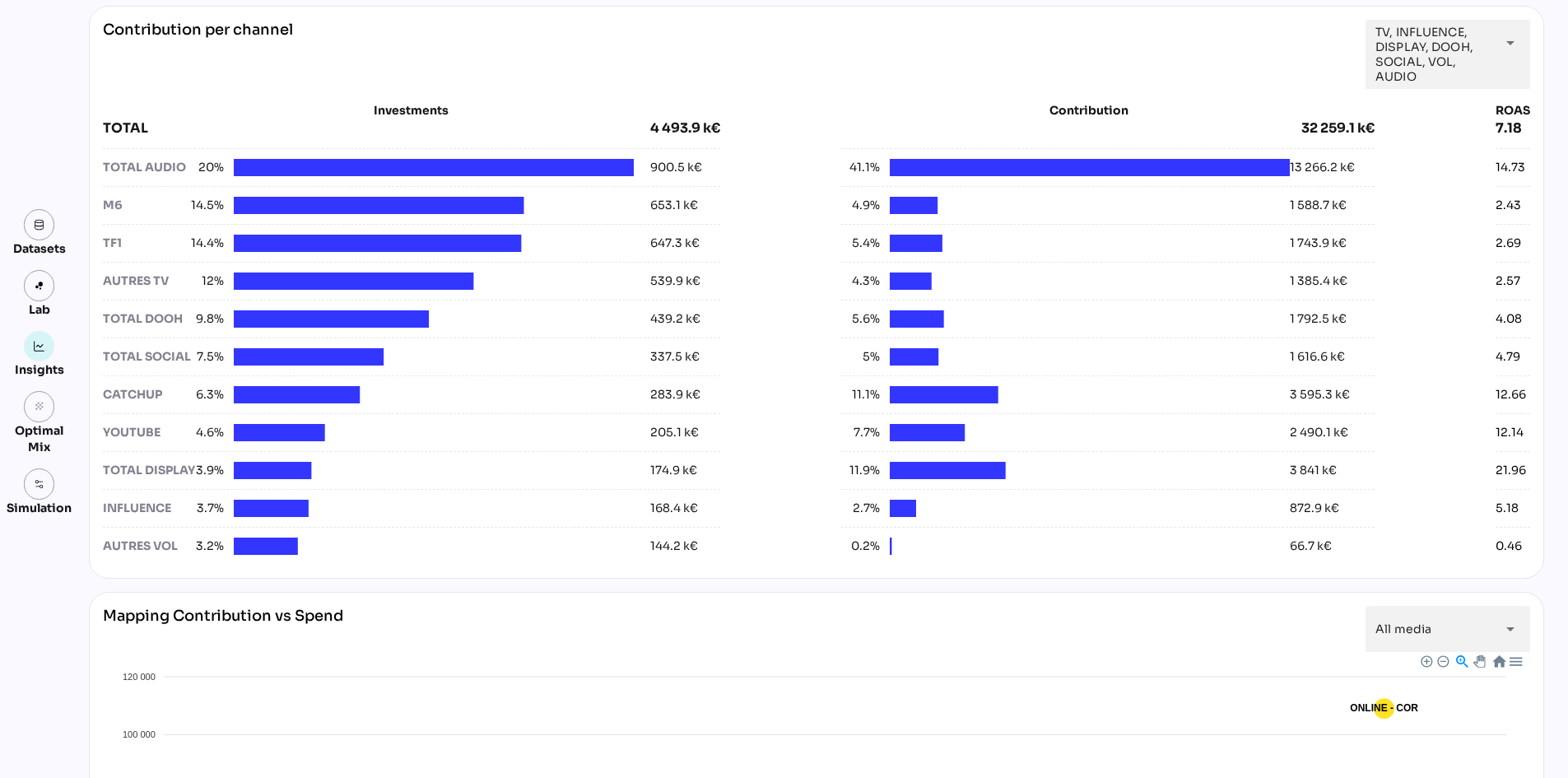
scroll to position [576, 0]
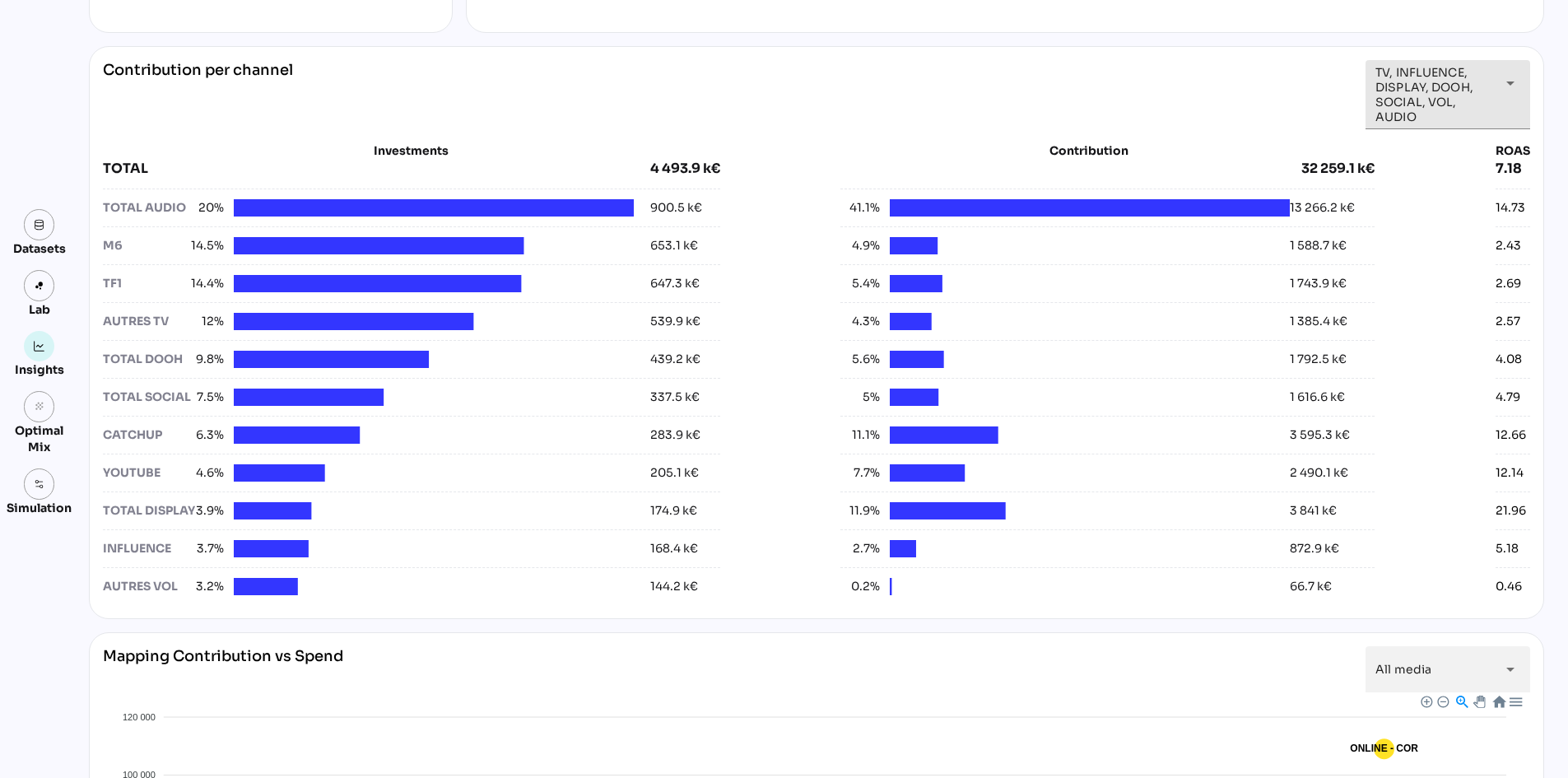
click at [1505, 89] on icon "arrow_drop_down" at bounding box center [1510, 83] width 19 height 19
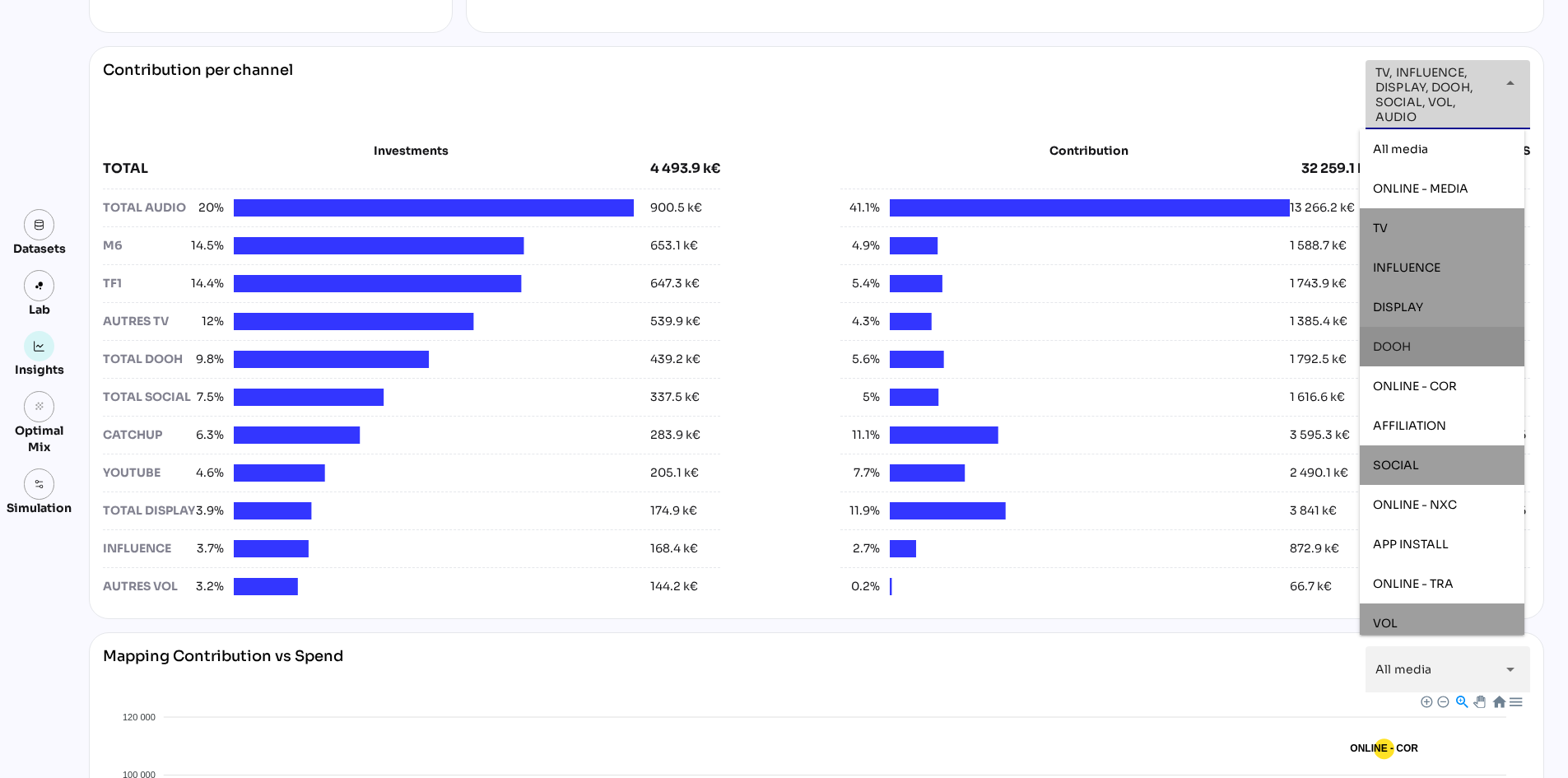
click at [1145, 65] on div "**********" at bounding box center [816, 95] width 1427 height 69
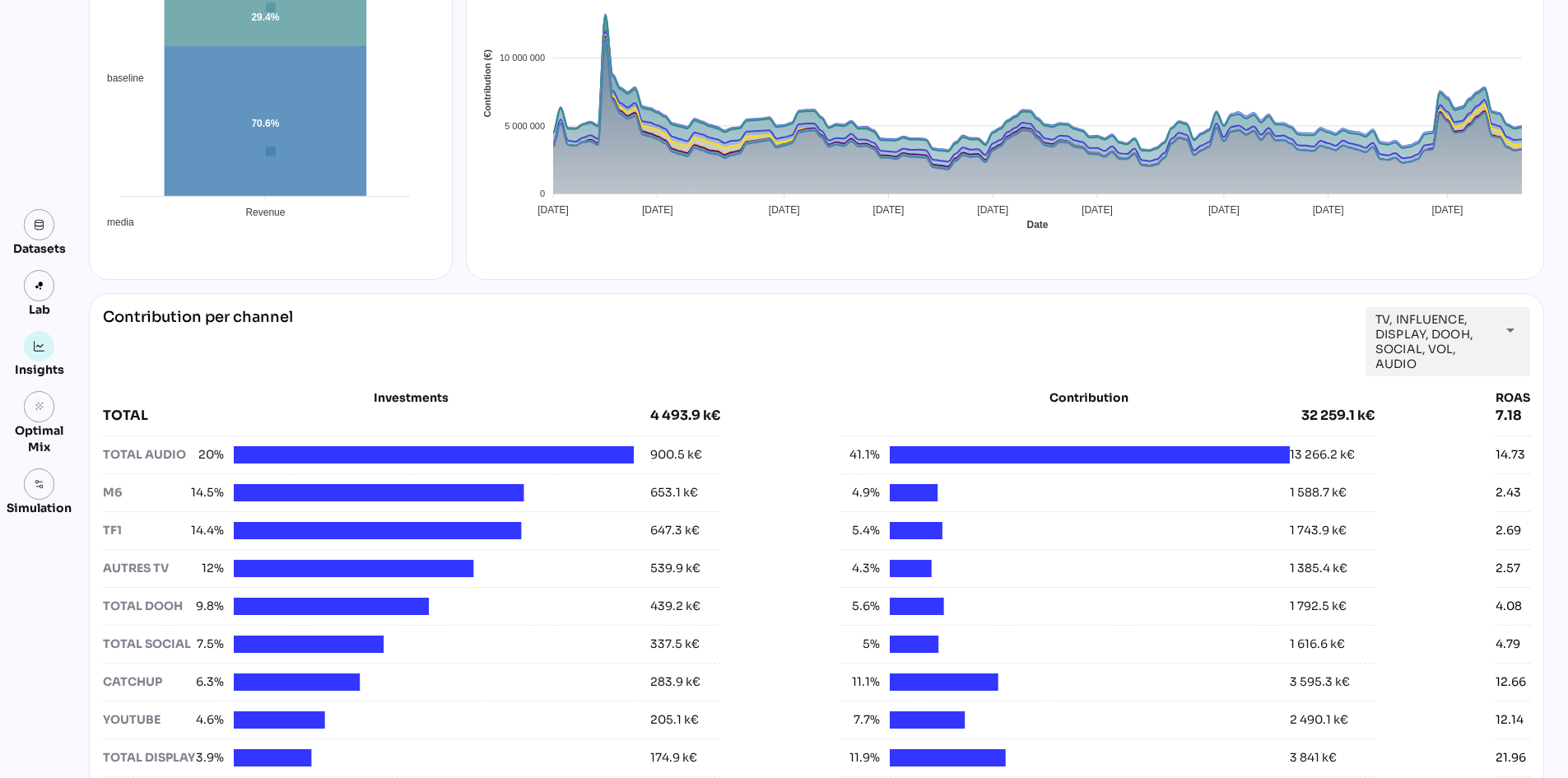
scroll to position [0, 0]
